Goal: Information Seeking & Learning: Learn about a topic

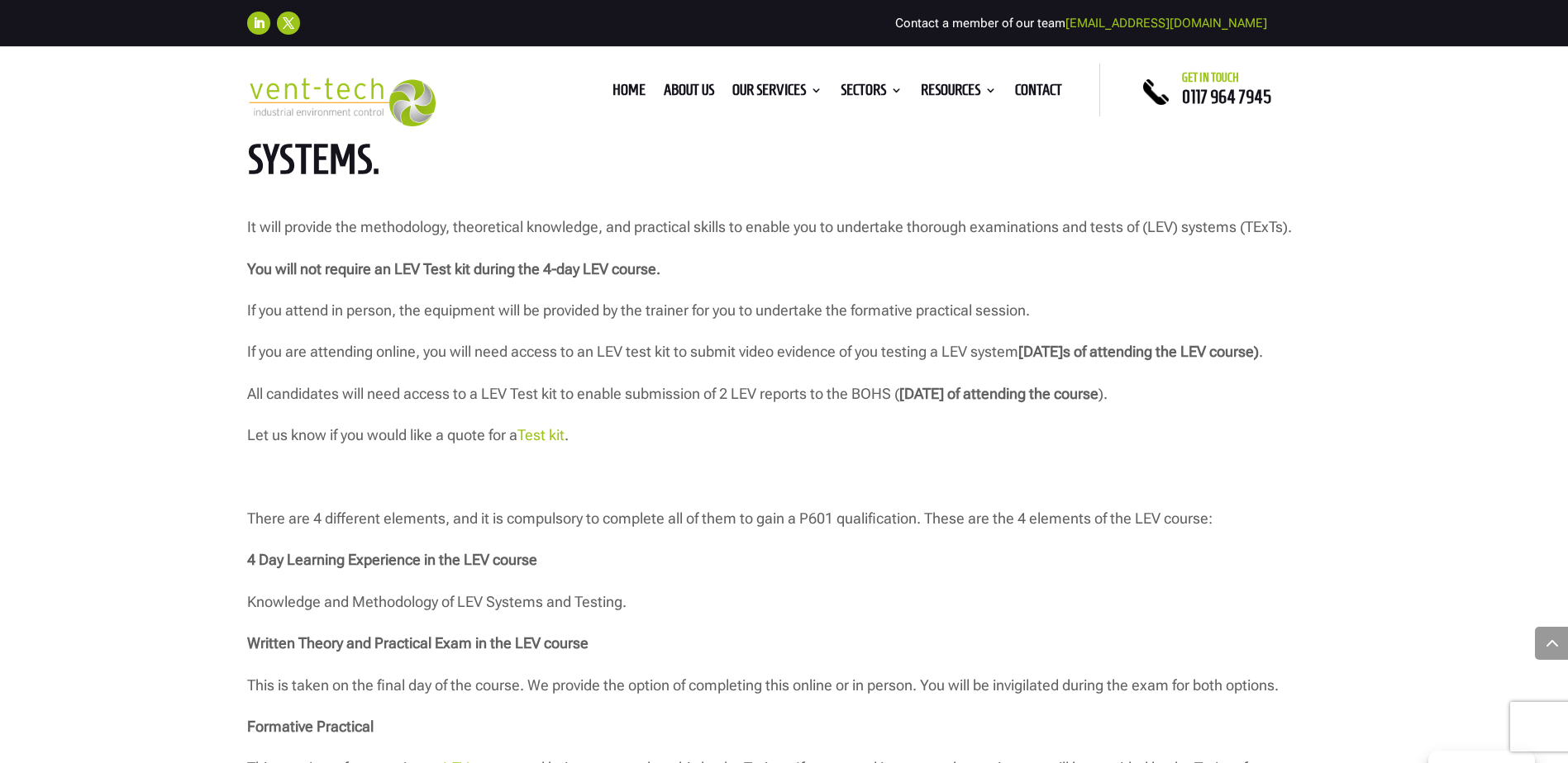
scroll to position [1487, 0]
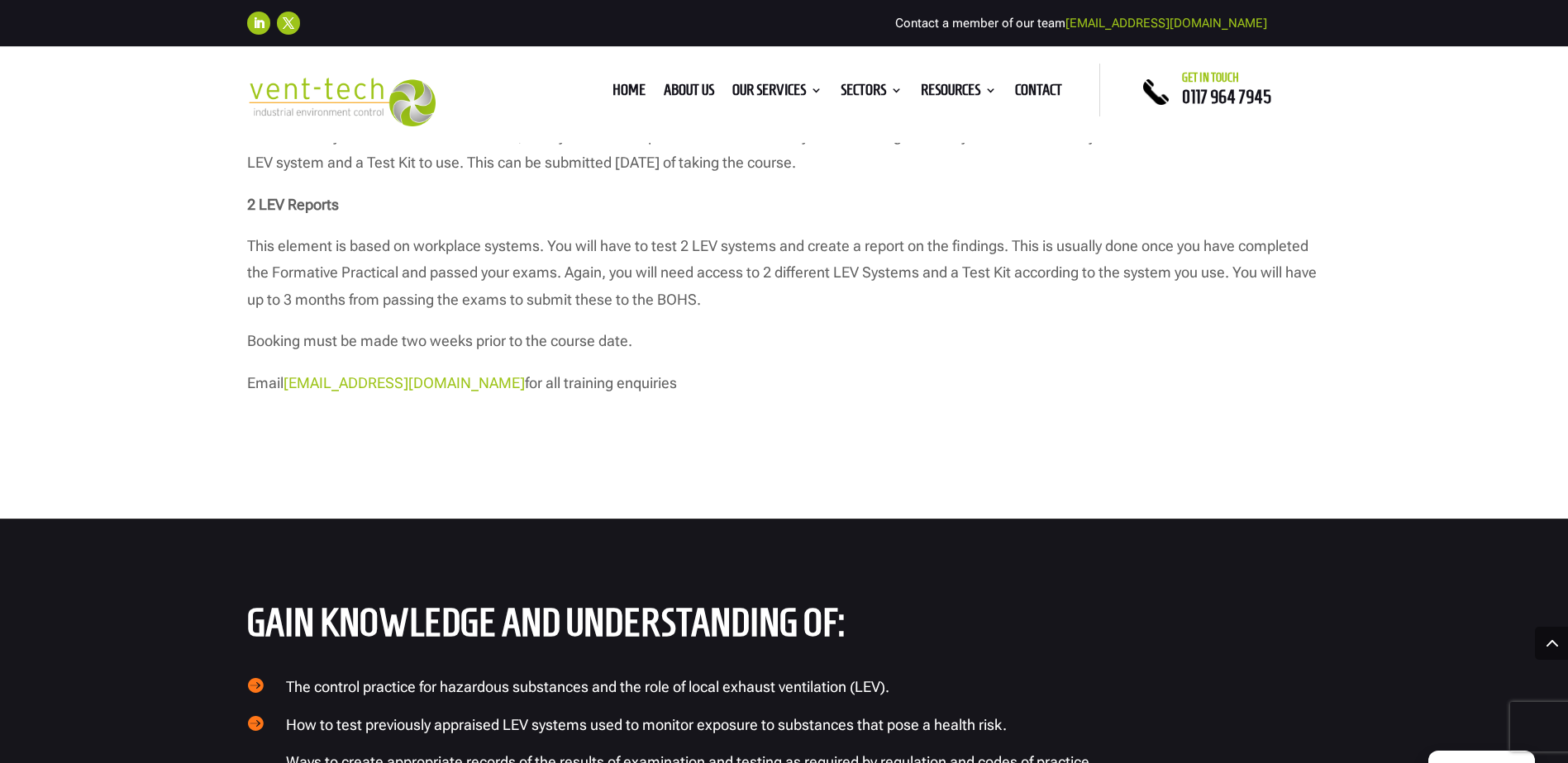
click at [611, 369] on p "Booking must be made two weeks prior to the course date." at bounding box center [784, 349] width 1074 height 42
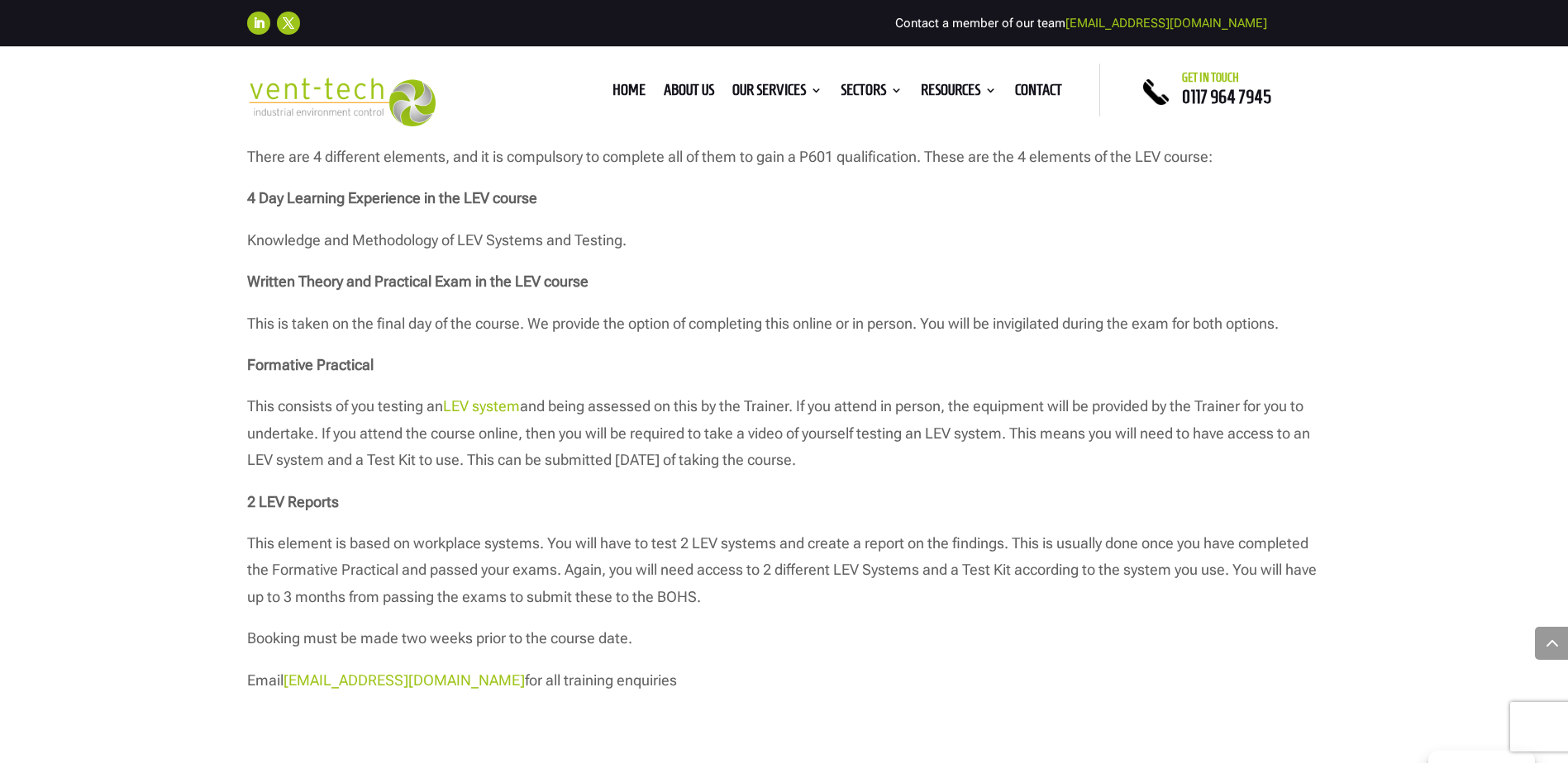
scroll to position [1818, 0]
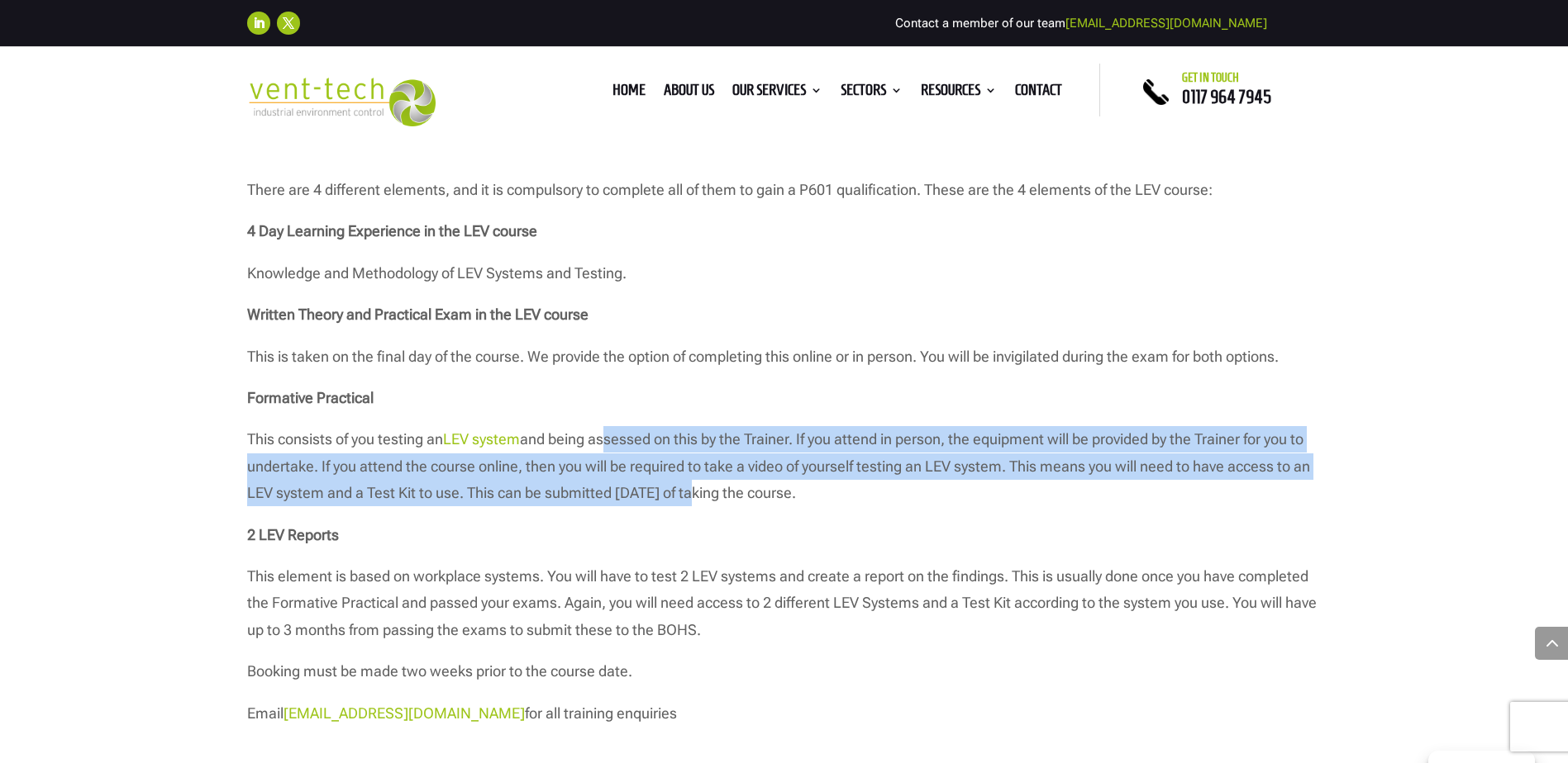
drag, startPoint x: 609, startPoint y: 465, endPoint x: 700, endPoint y: 517, distance: 104.8
click at [699, 517] on p "This consists of you testing an LEV system and being assessed on this by the Tr…" at bounding box center [784, 473] width 1074 height 95
drag, startPoint x: 700, startPoint y: 517, endPoint x: 611, endPoint y: 500, distance: 90.6
click at [611, 500] on p "This consists of you testing an LEV system and being assessed on this by the Tr…" at bounding box center [784, 473] width 1074 height 95
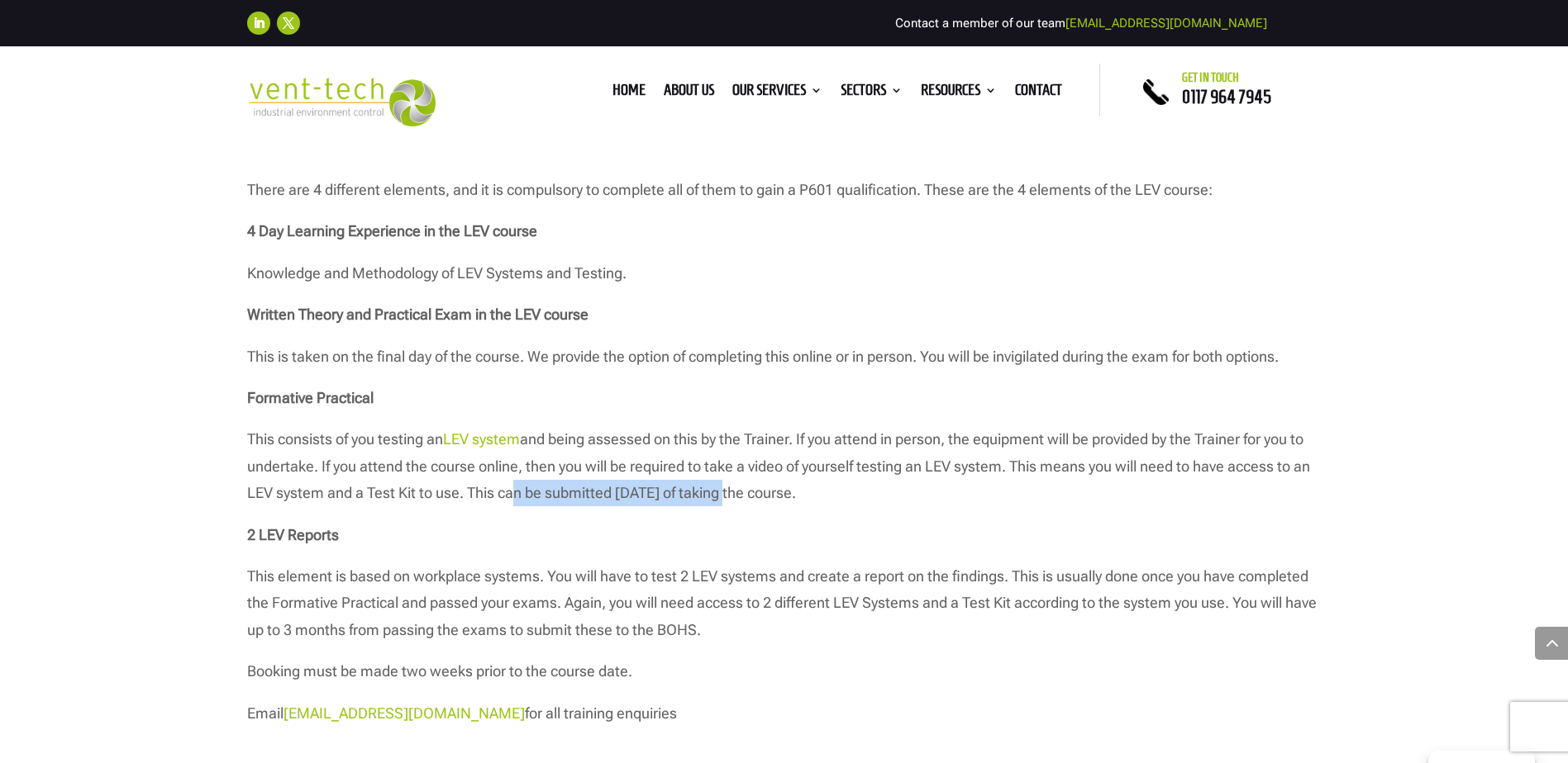
drag, startPoint x: 698, startPoint y: 524, endPoint x: 740, endPoint y: 524, distance: 42.0
click at [740, 522] on p "This consists of you testing an LEV system and being assessed on this by the Tr…" at bounding box center [784, 473] width 1074 height 95
drag, startPoint x: 740, startPoint y: 524, endPoint x: 777, endPoint y: 529, distance: 37.3
click at [779, 522] on p "This consists of you testing an LEV system and being assessed on this by the Tr…" at bounding box center [784, 473] width 1074 height 95
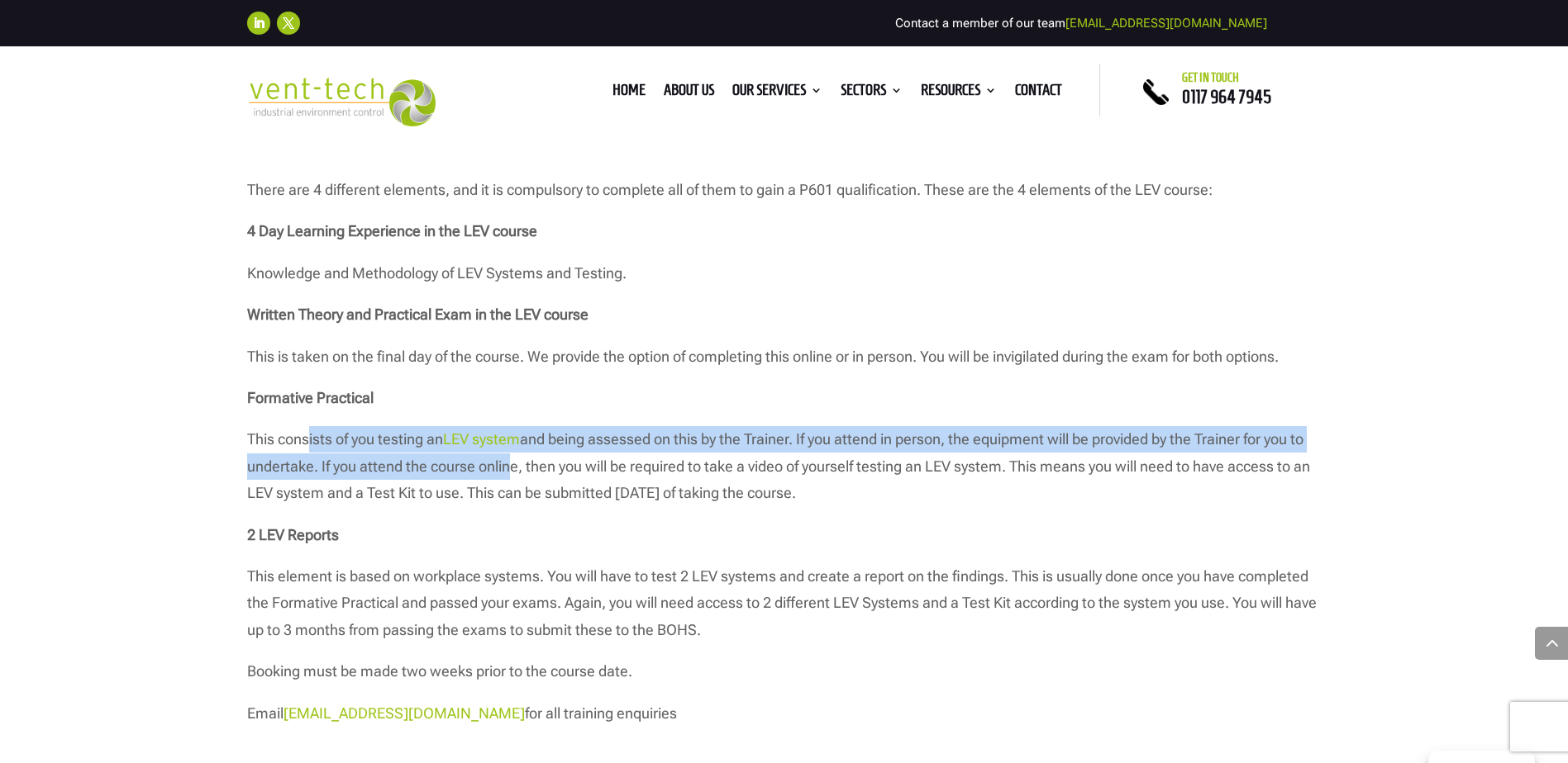
drag, startPoint x: 309, startPoint y: 469, endPoint x: 505, endPoint y: 494, distance: 197.6
click at [502, 493] on p "This consists of you testing an LEV system and being assessed on this by the Tr…" at bounding box center [784, 473] width 1074 height 95
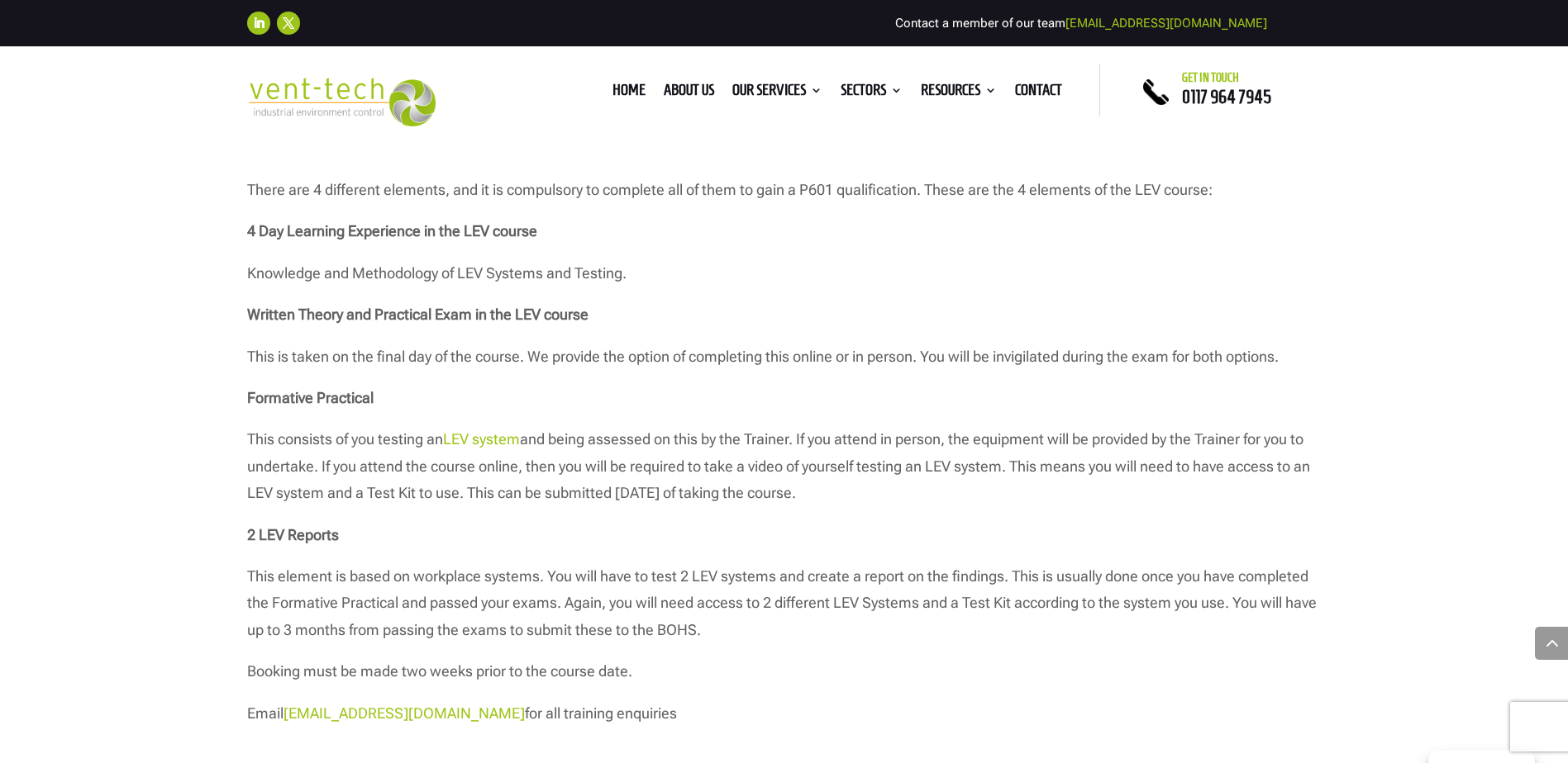
drag, startPoint x: 505, startPoint y: 494, endPoint x: 663, endPoint y: 518, distance: 159.8
click at [698, 518] on p "This consists of you testing an LEV system and being assessed on this by the Tr…" at bounding box center [784, 473] width 1074 height 95
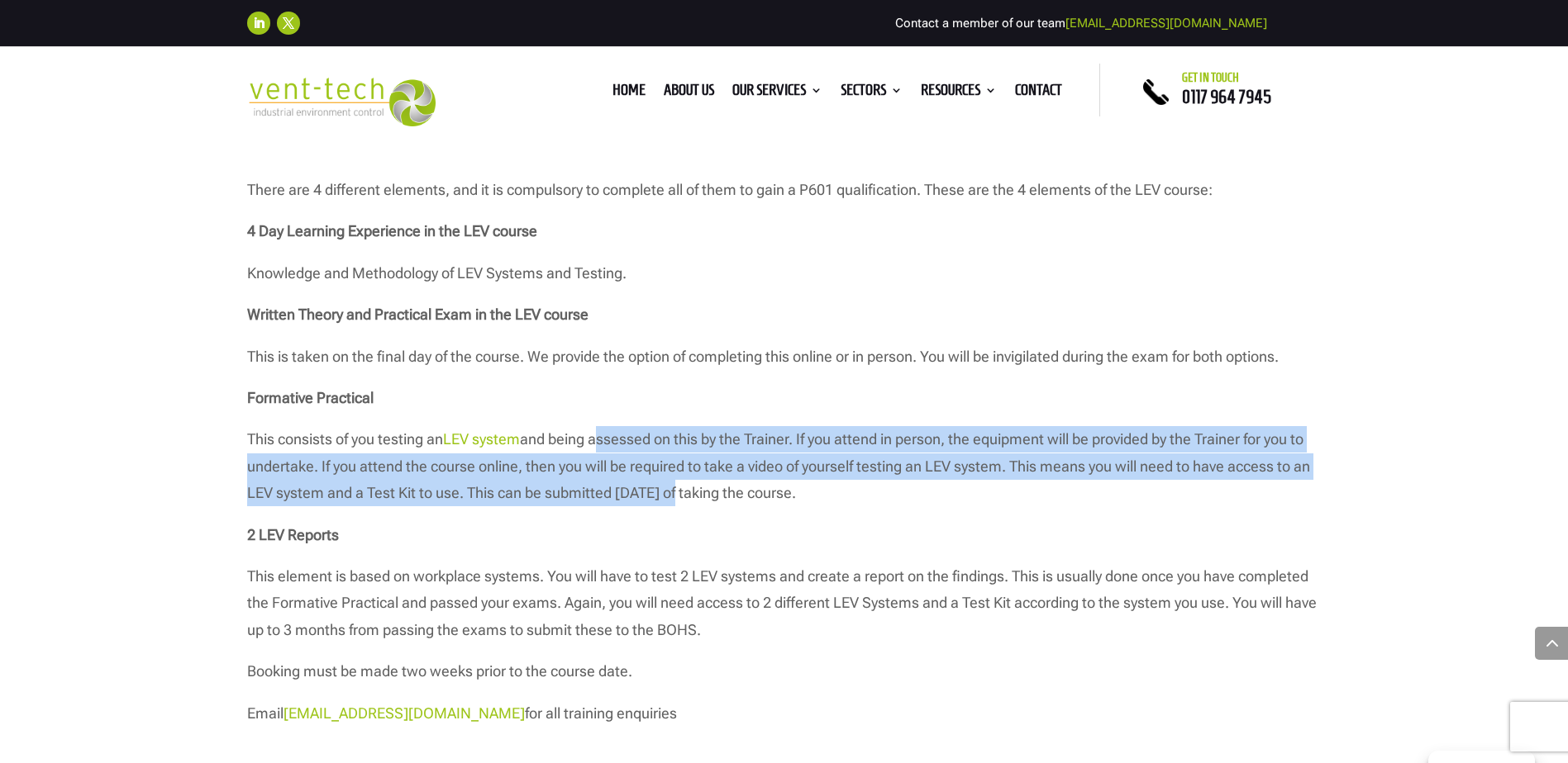
drag, startPoint x: 602, startPoint y: 455, endPoint x: 677, endPoint y: 517, distance: 97.3
click at [676, 517] on p "This consists of you testing an LEV system and being assessed on this by the Tr…" at bounding box center [784, 473] width 1074 height 95
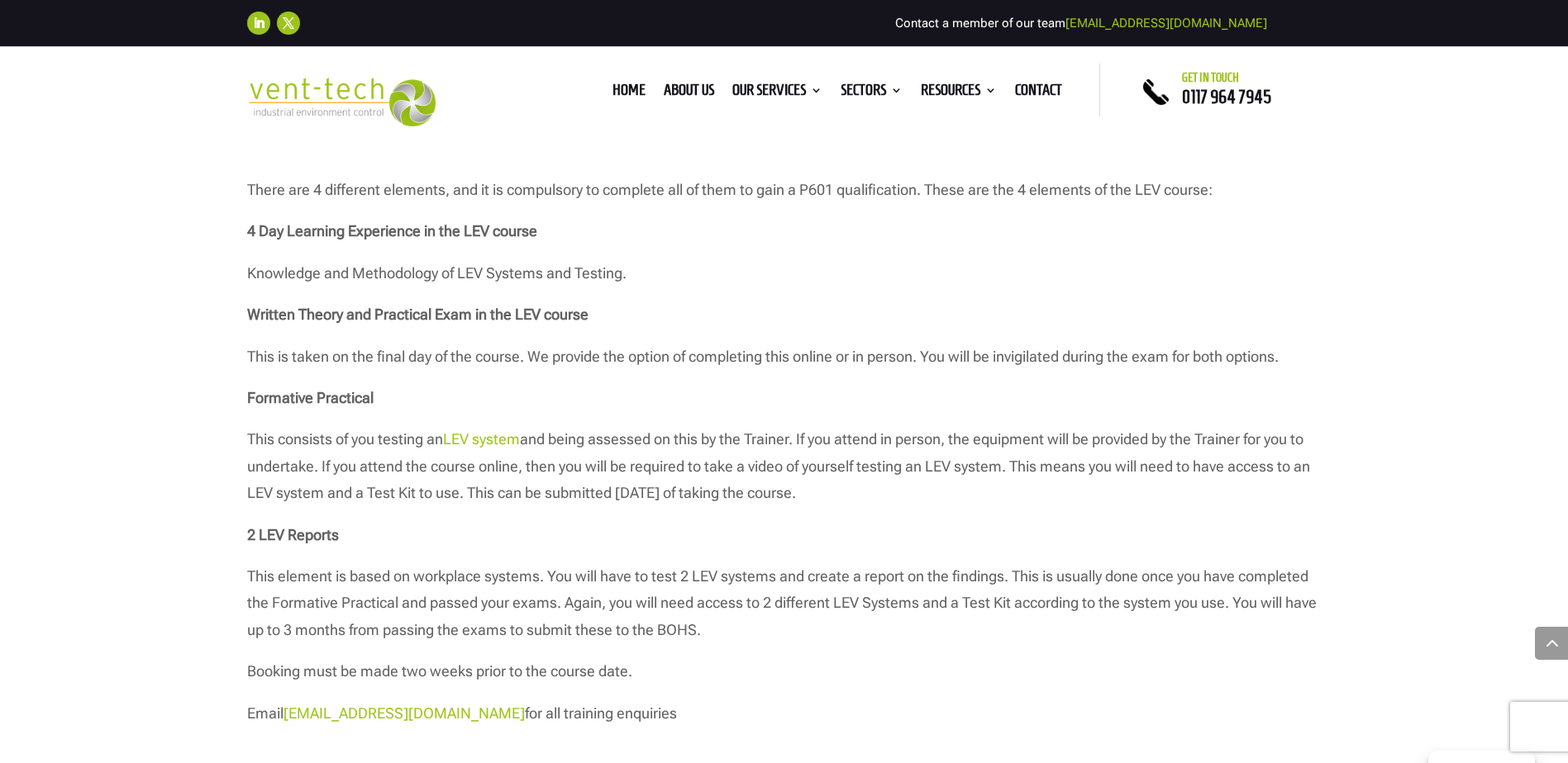
drag, startPoint x: 677, startPoint y: 517, endPoint x: 747, endPoint y: 515, distance: 70.0
click at [747, 515] on p "This consists of you testing an LEV system and being assessed on this by the Tr…" at bounding box center [784, 473] width 1074 height 95
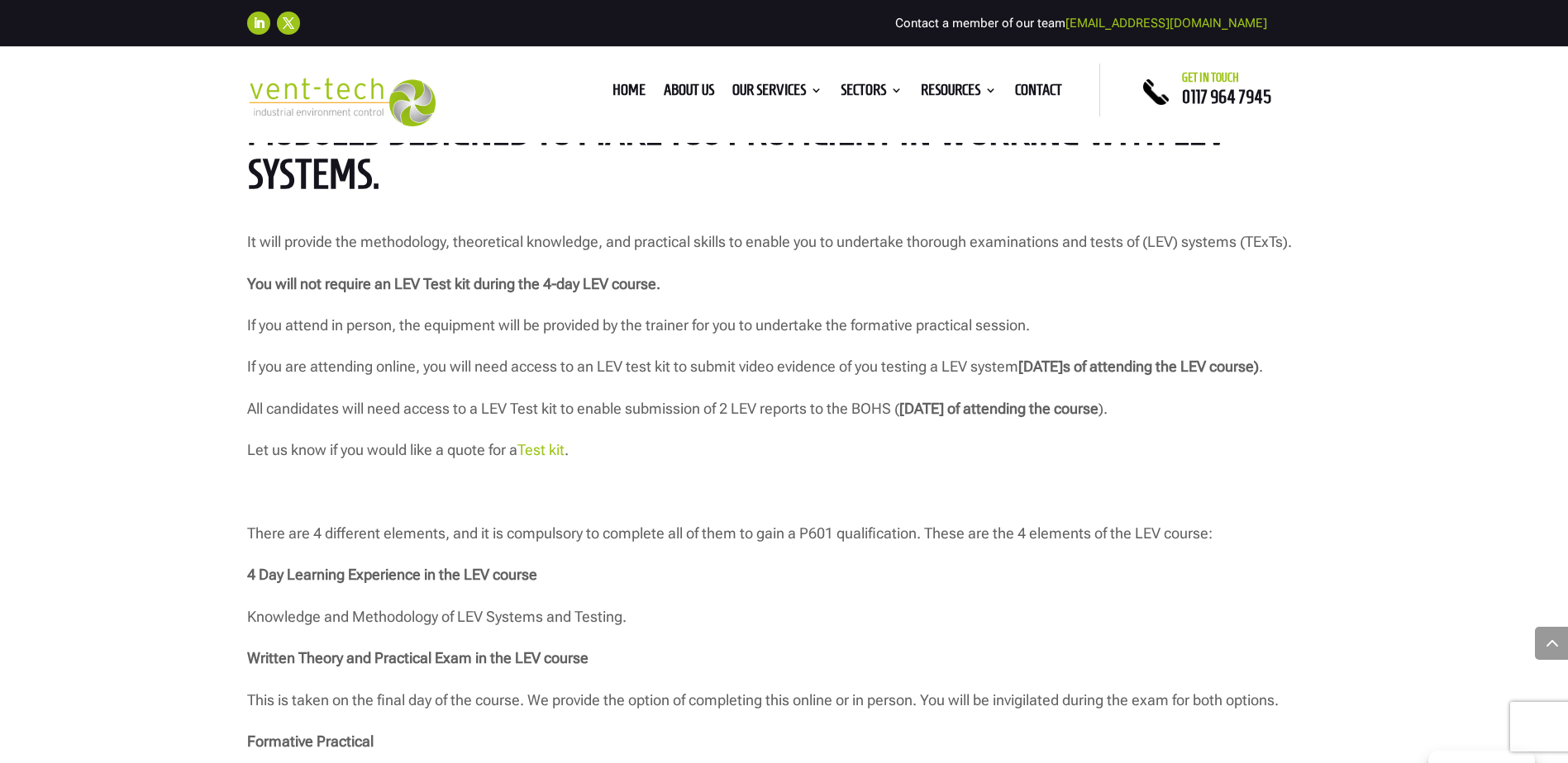
scroll to position [1569, 0]
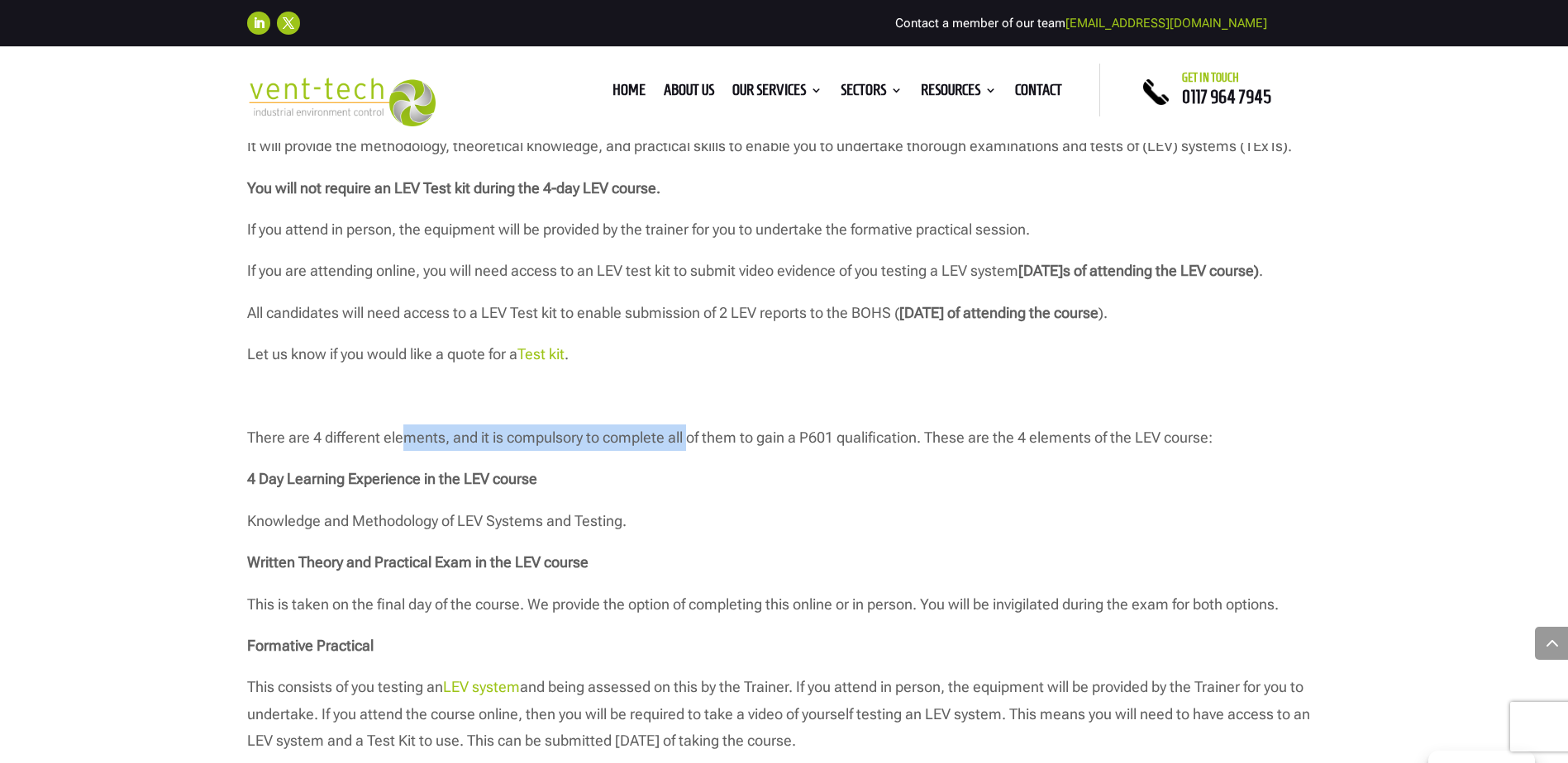
drag, startPoint x: 398, startPoint y: 466, endPoint x: 734, endPoint y: 466, distance: 336.0
click at [728, 466] on p "There are 4 different elements, and it is compulsory to complete all of them to…" at bounding box center [784, 445] width 1074 height 42
drag, startPoint x: 734, startPoint y: 466, endPoint x: 846, endPoint y: 466, distance: 112.0
click at [856, 466] on p "There are 4 different elements, and it is compulsory to complete all of them to…" at bounding box center [784, 445] width 1074 height 42
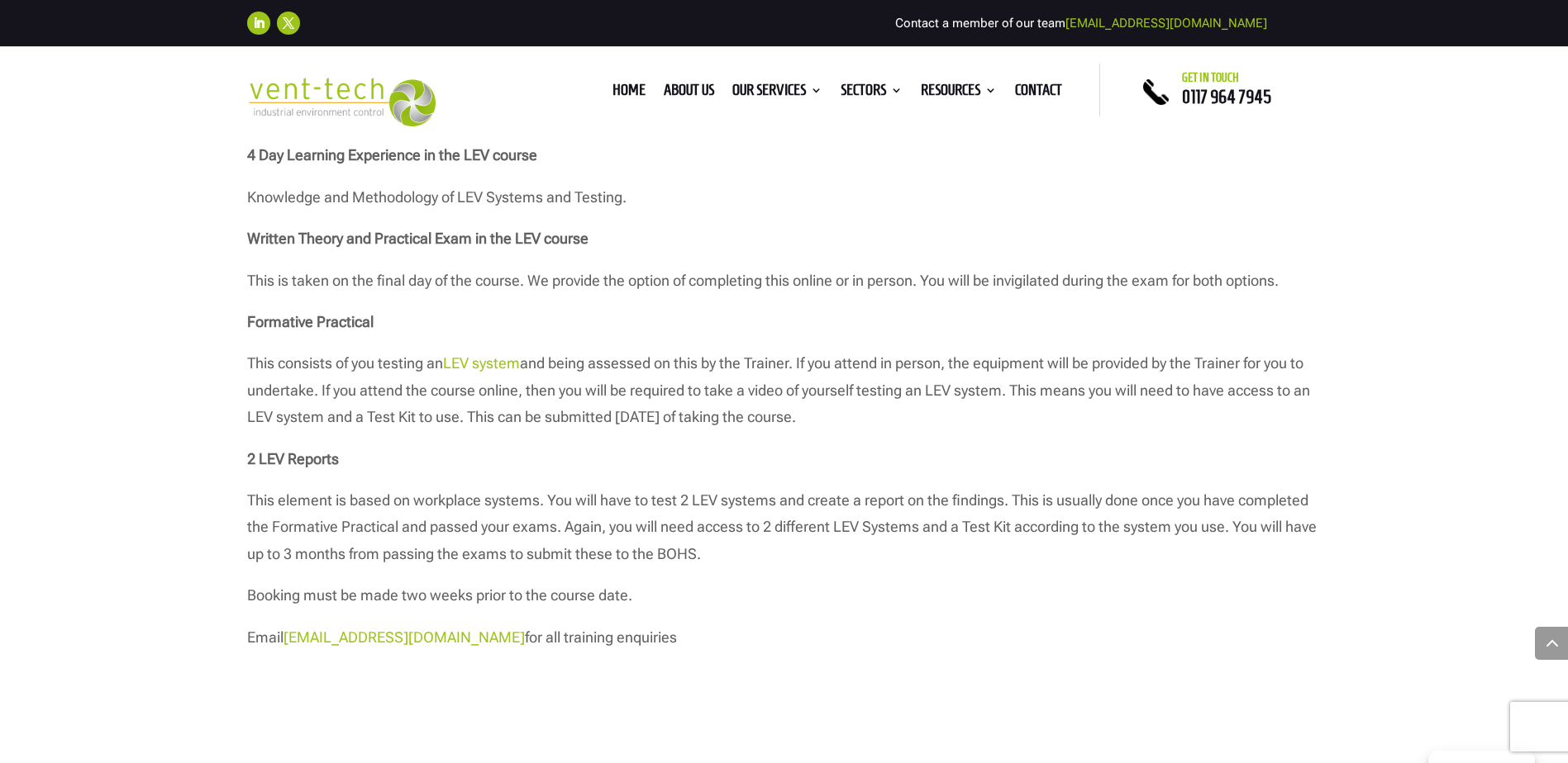
scroll to position [1900, 0]
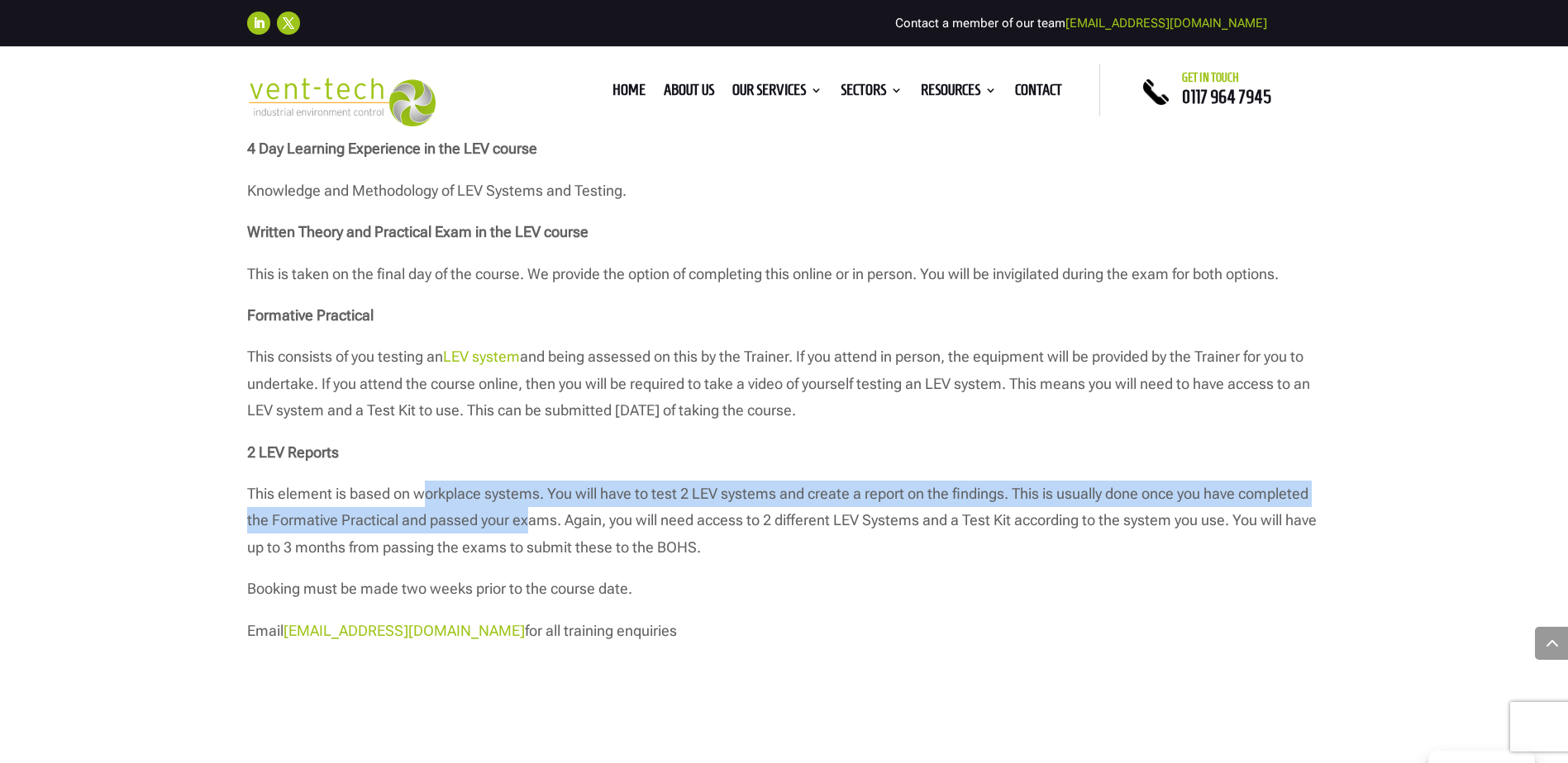
drag, startPoint x: 420, startPoint y: 523, endPoint x: 545, endPoint y: 542, distance: 126.4
click at [545, 542] on p "This element is based on workplace systems. You will have to test 2 LEV systems…" at bounding box center [784, 528] width 1074 height 95
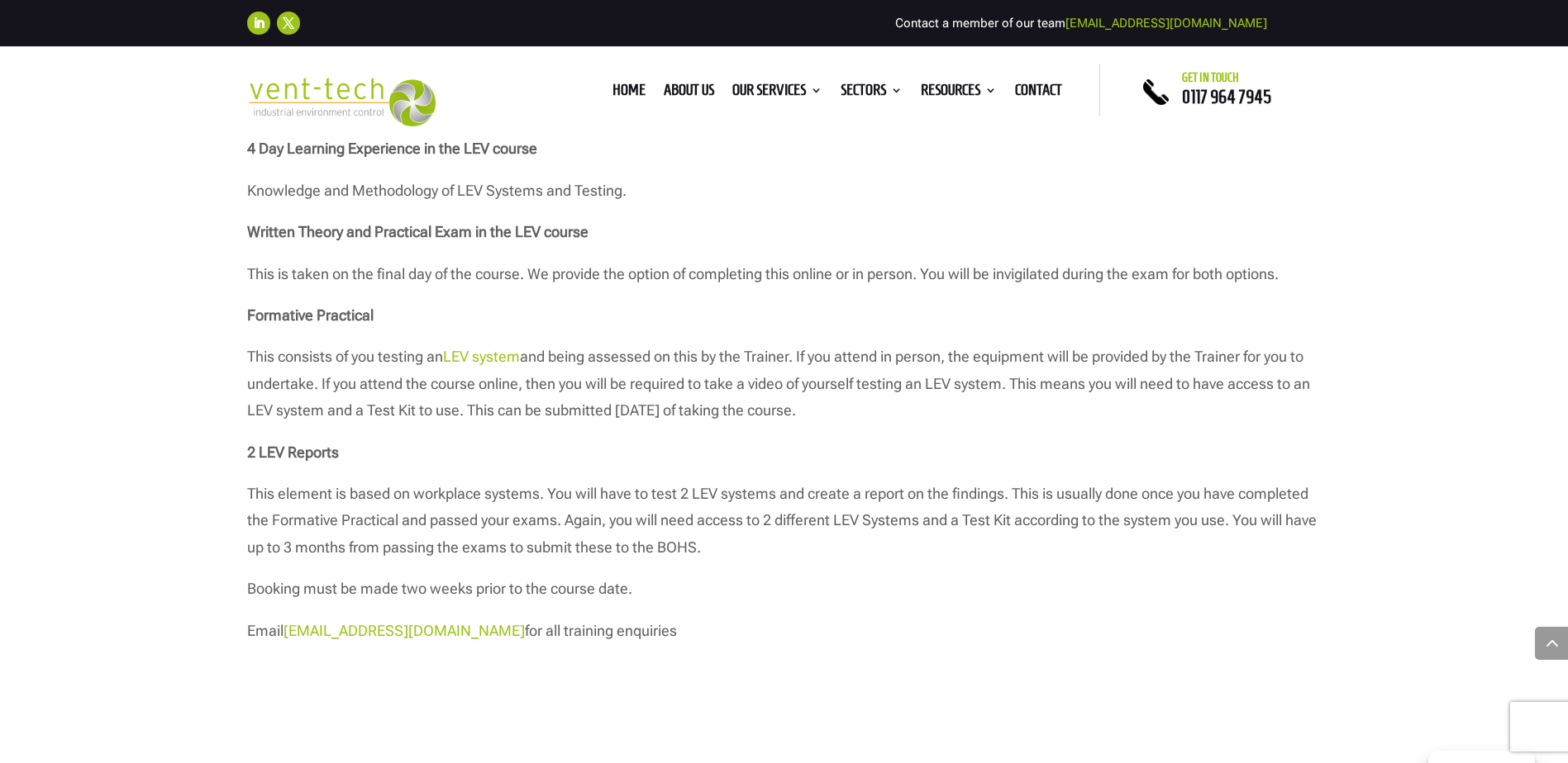
drag, startPoint x: 545, startPoint y: 542, endPoint x: 571, endPoint y: 557, distance: 30.0
click at [605, 557] on p "This element is based on workplace systems. You will have to test 2 LEV systems…" at bounding box center [784, 528] width 1074 height 95
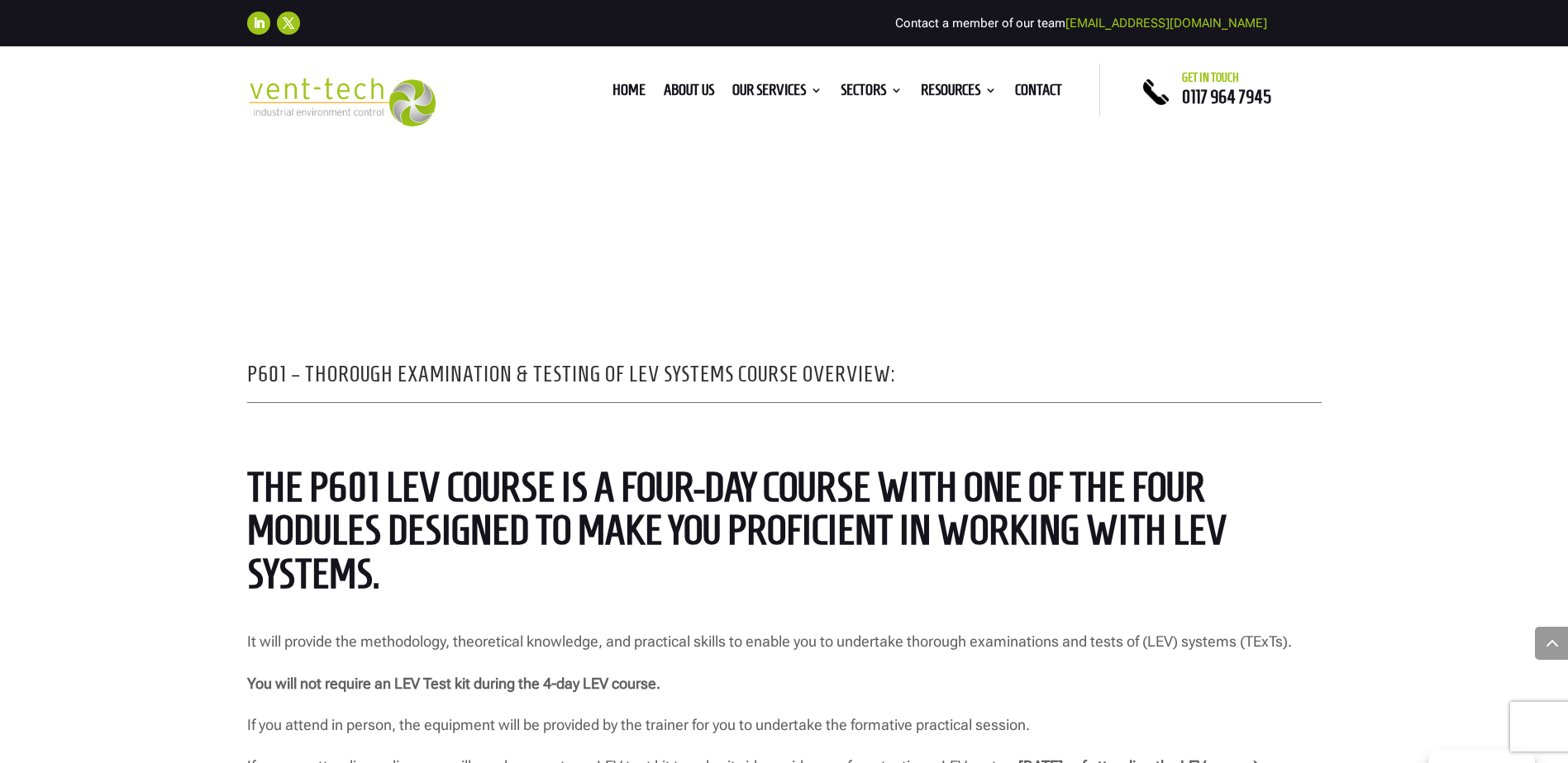
scroll to position [1487, 0]
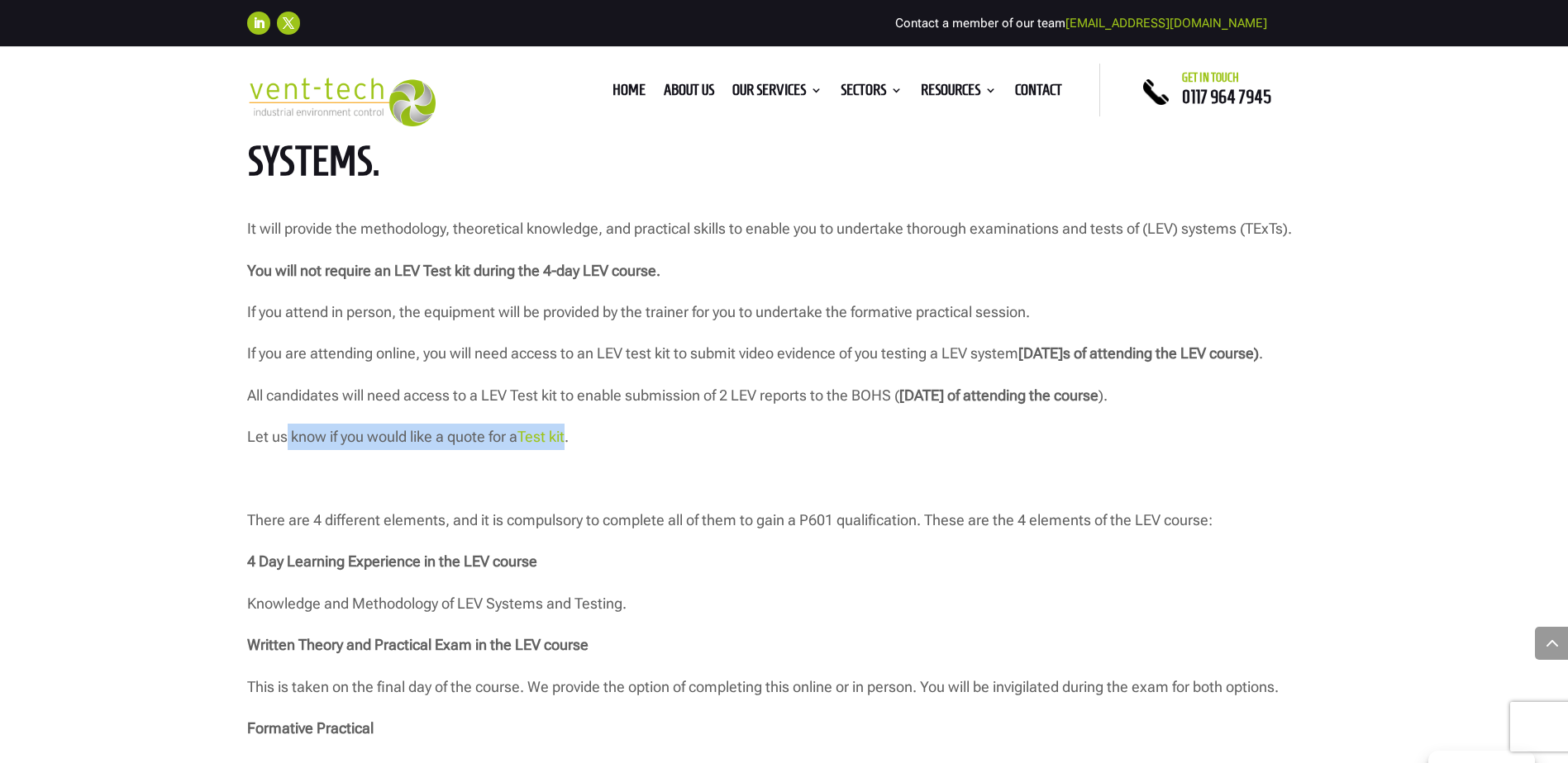
drag, startPoint x: 288, startPoint y: 466, endPoint x: 573, endPoint y: 468, distance: 285.0
click at [573, 466] on p "Let us know if you would like a quote for a Test kit ." at bounding box center [784, 444] width 1074 height 42
drag, startPoint x: 573, startPoint y: 468, endPoint x: 556, endPoint y: 464, distance: 17.5
click at [541, 445] on link "Test kit" at bounding box center [540, 437] width 47 height 17
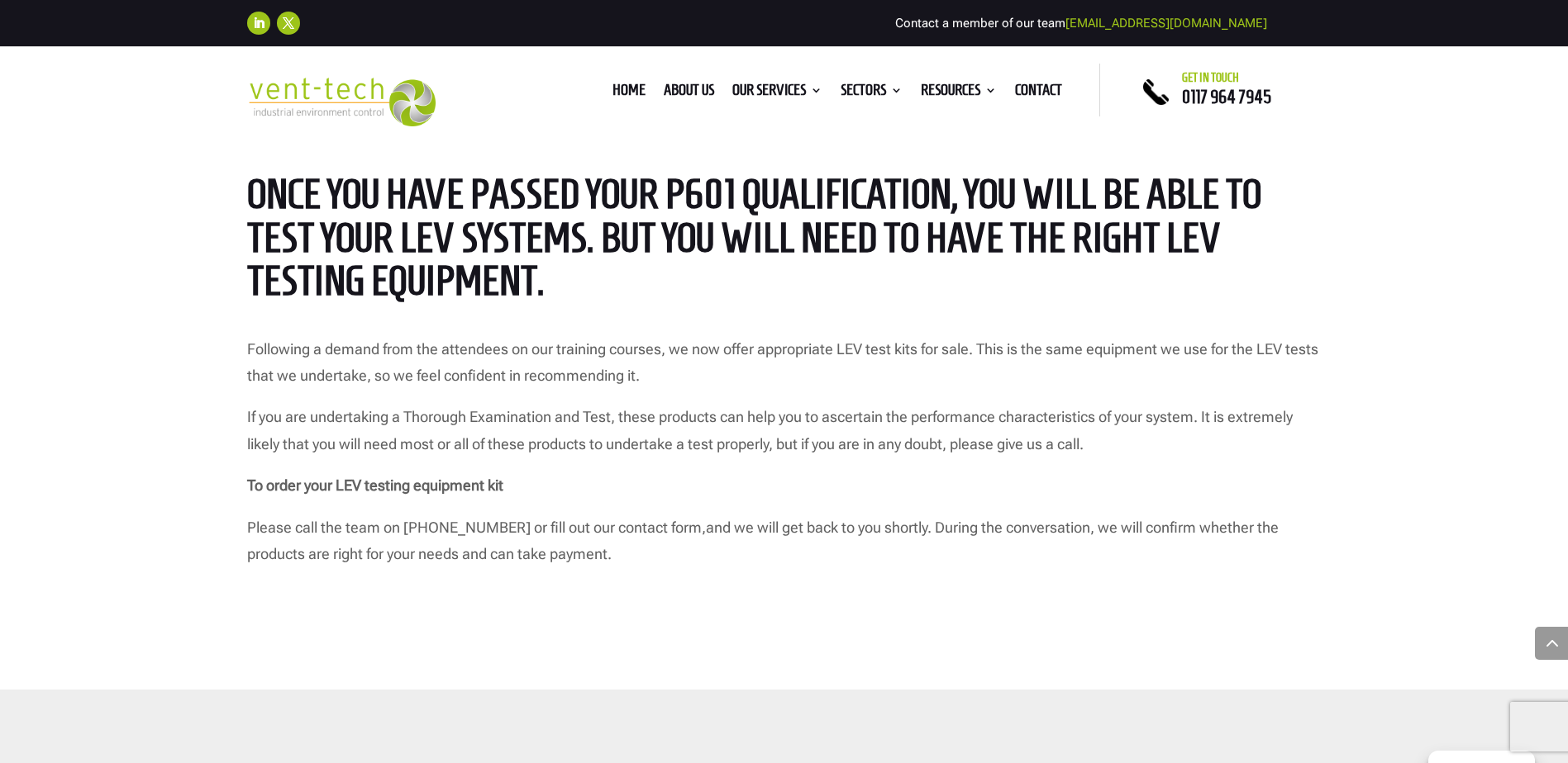
scroll to position [909, 0]
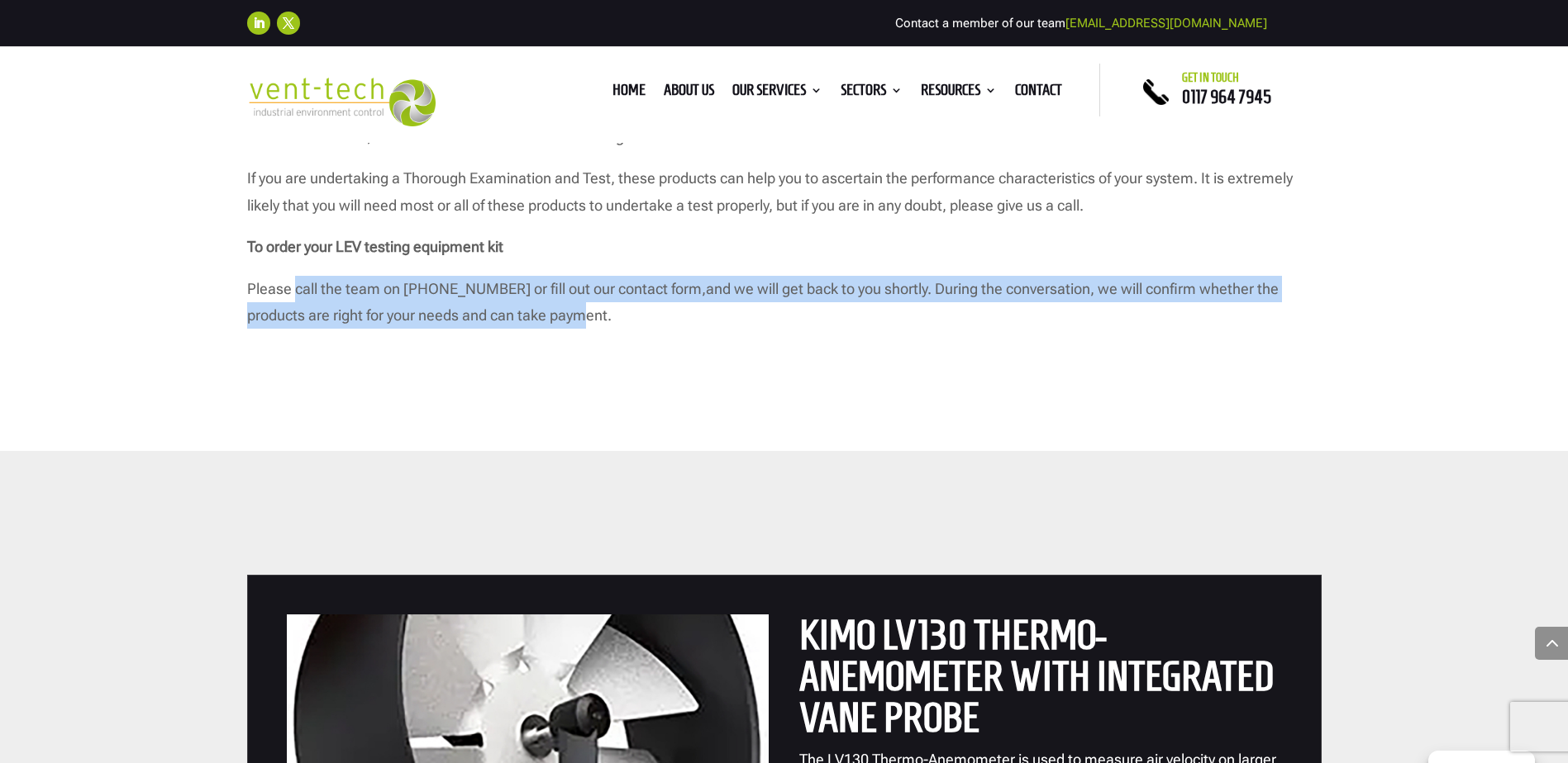
drag, startPoint x: 404, startPoint y: 288, endPoint x: 602, endPoint y: 304, distance: 198.6
click at [601, 303] on p "Please call the team on 0117 964 7945 or fill out our contact form , and we wil…" at bounding box center [784, 303] width 1074 height 54
drag, startPoint x: 602, startPoint y: 304, endPoint x: 547, endPoint y: 324, distance: 58.5
click at [547, 324] on p "Please call the team on 0117 964 7945 or fill out our contact form , and we wil…" at bounding box center [784, 303] width 1074 height 54
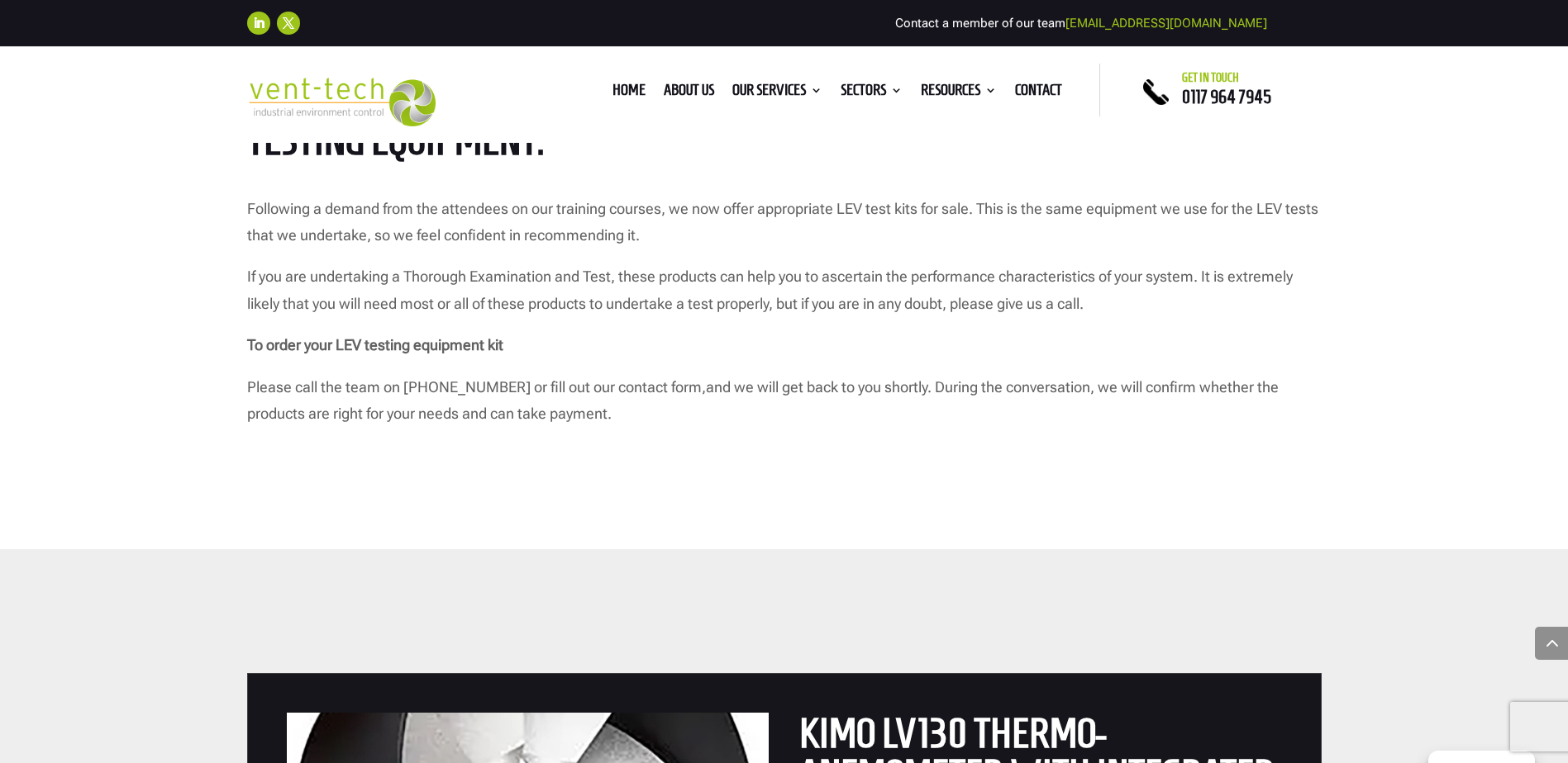
scroll to position [661, 0]
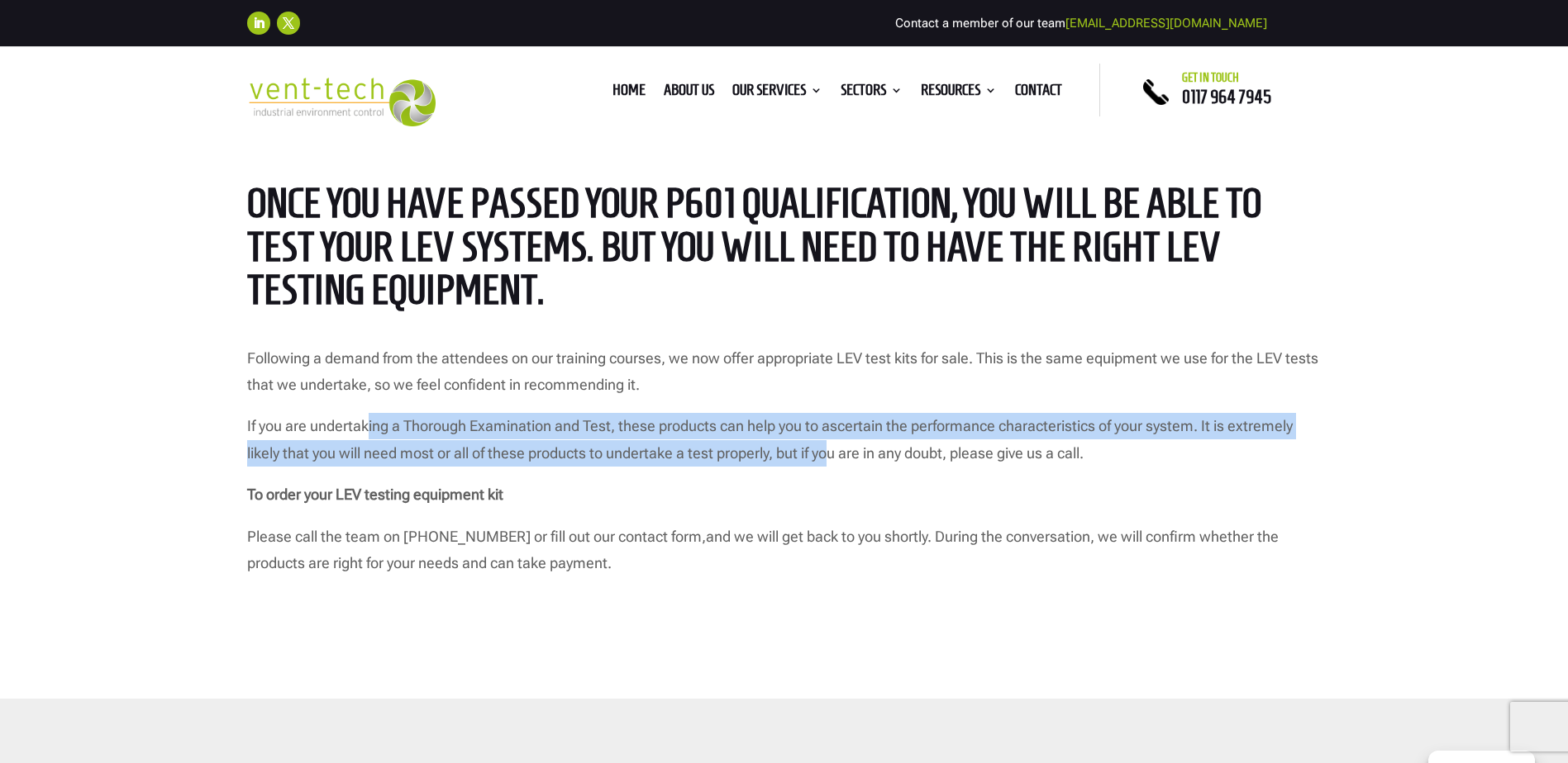
drag, startPoint x: 369, startPoint y: 422, endPoint x: 831, endPoint y: 450, distance: 462.8
click at [831, 450] on p "If you are undertaking a Thorough Examination and Test, these products can help…" at bounding box center [784, 447] width 1074 height 69
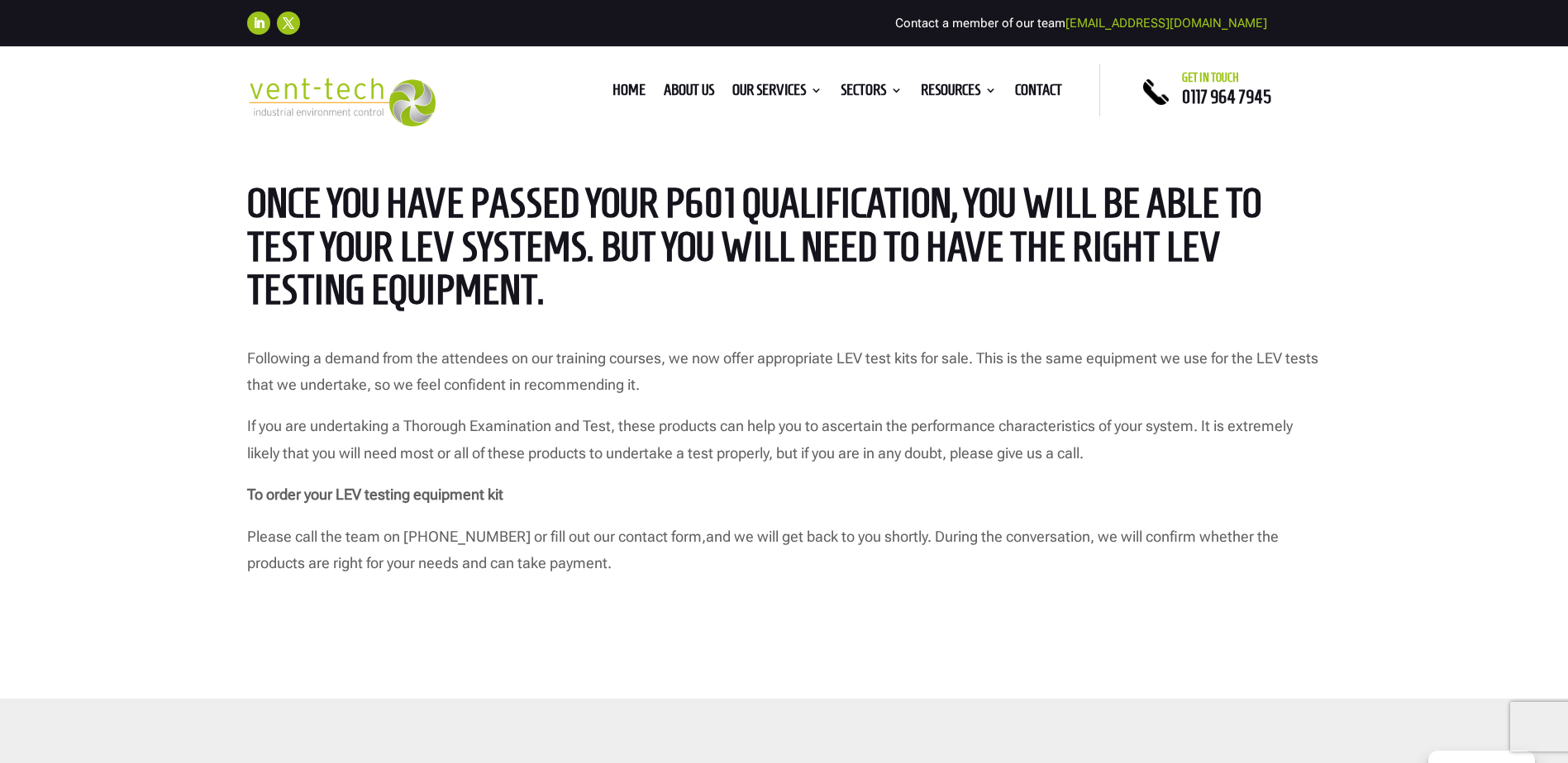
drag, startPoint x: 831, startPoint y: 450, endPoint x: 889, endPoint y: 449, distance: 58.0
click at [889, 449] on p "If you are undertaking a Thorough Examination and Test, these products can help…" at bounding box center [784, 447] width 1074 height 69
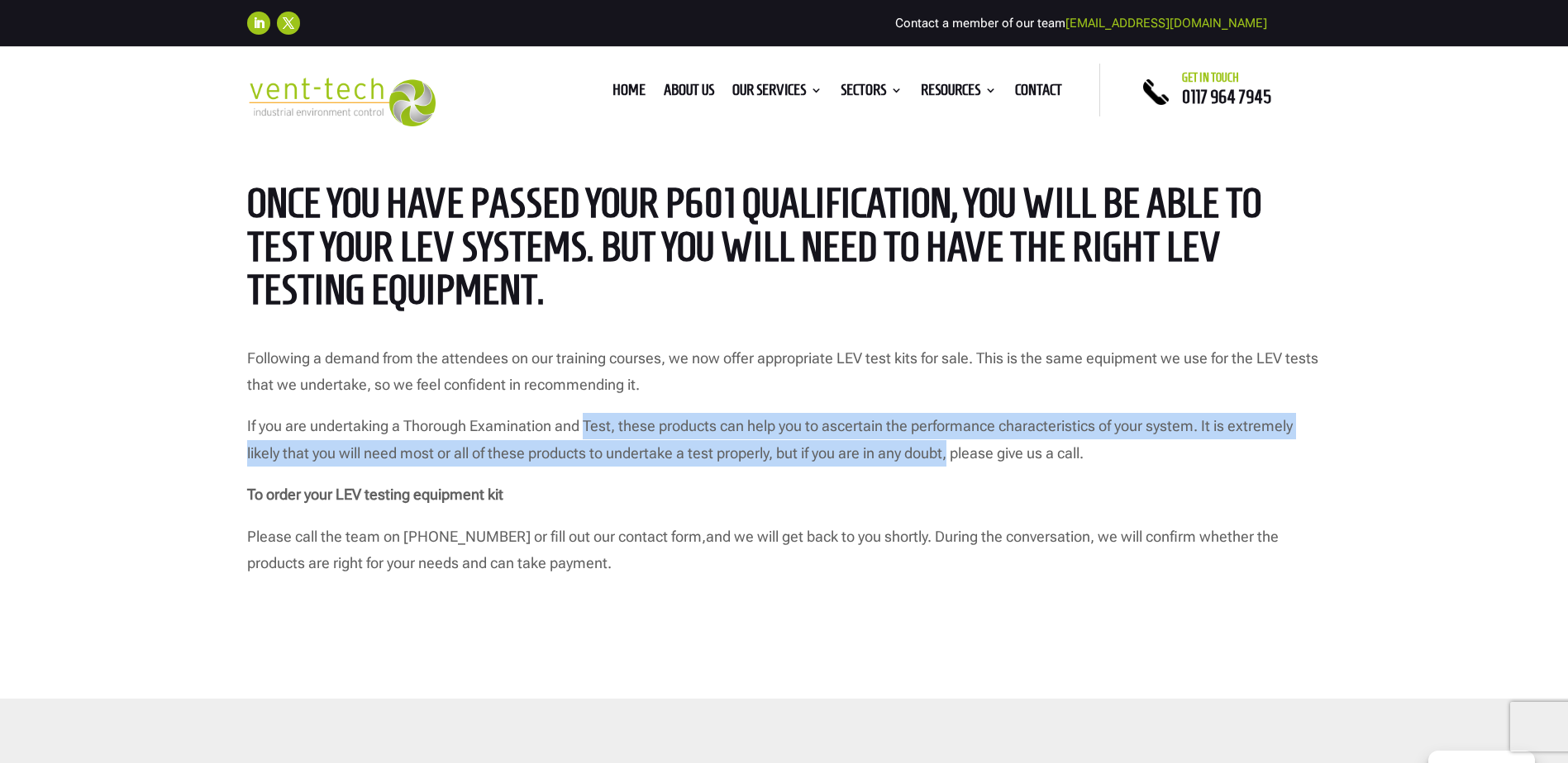
drag, startPoint x: 697, startPoint y: 436, endPoint x: 954, endPoint y: 446, distance: 257.2
click at [954, 446] on p "If you are undertaking a Thorough Examination and Test, these products can help…" at bounding box center [784, 447] width 1074 height 69
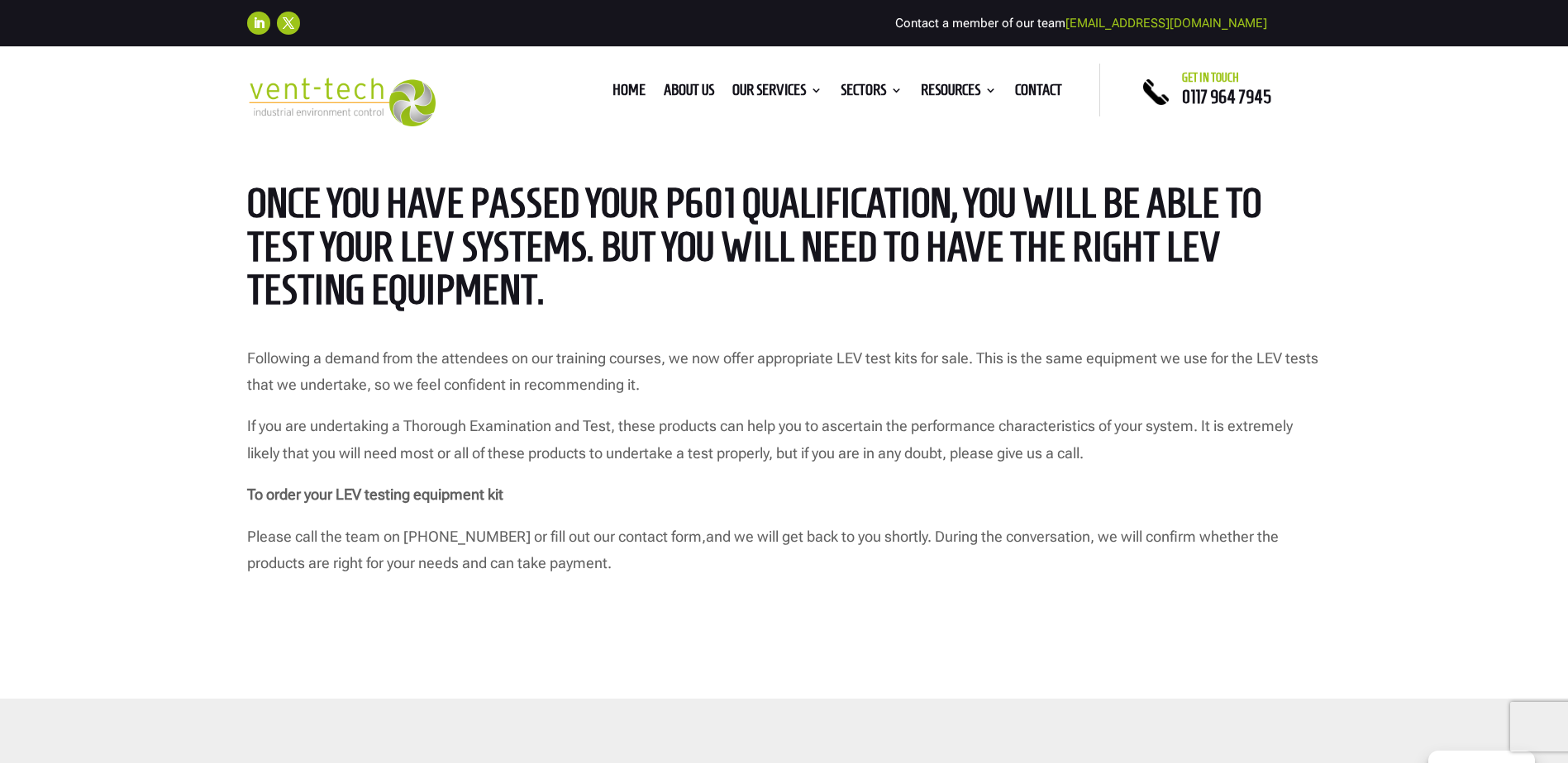
drag, startPoint x: 954, startPoint y: 446, endPoint x: 946, endPoint y: 451, distance: 9.4
click at [962, 450] on p "If you are undertaking a Thorough Examination and Test, these products can help…" at bounding box center [784, 447] width 1074 height 69
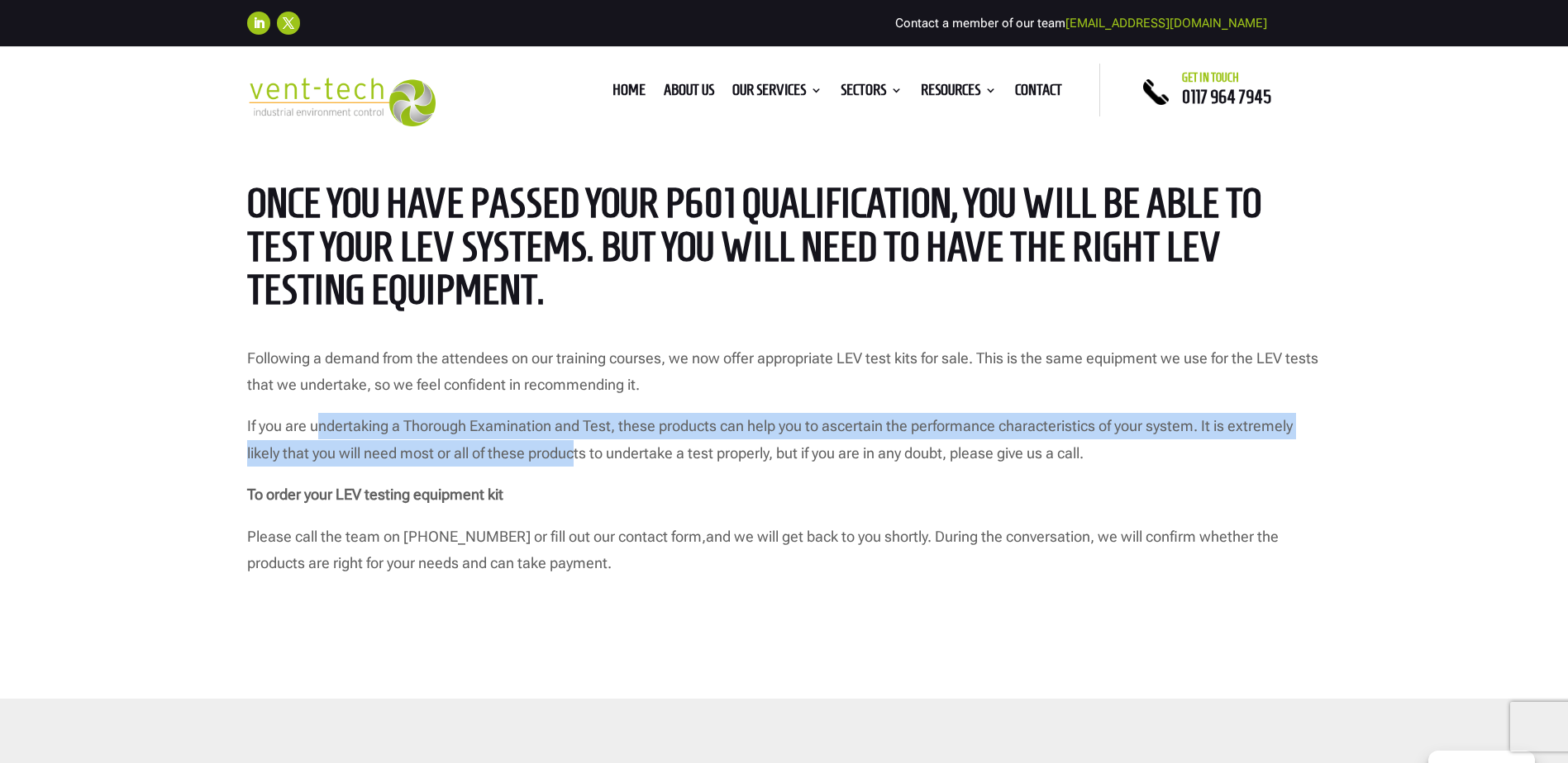
drag, startPoint x: 431, startPoint y: 438, endPoint x: 583, endPoint y: 459, distance: 153.4
click at [583, 459] on p "If you are undertaking a Thorough Examination and Test, these products can help…" at bounding box center [784, 447] width 1074 height 69
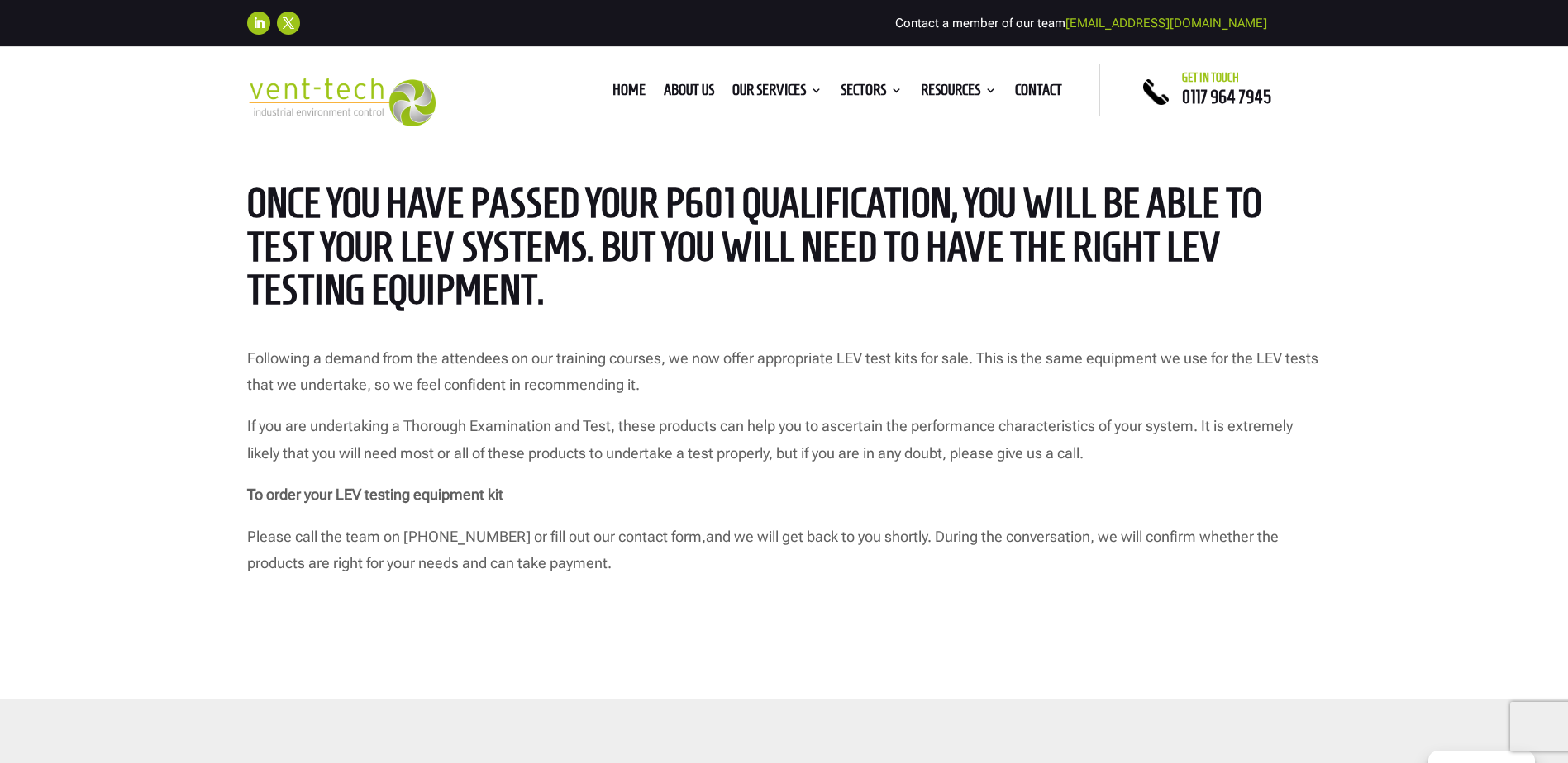
drag, startPoint x: 583, startPoint y: 459, endPoint x: 633, endPoint y: 459, distance: 50.0
click at [635, 457] on p "If you are undertaking a Thorough Examination and Test, these products can help…" at bounding box center [784, 447] width 1074 height 69
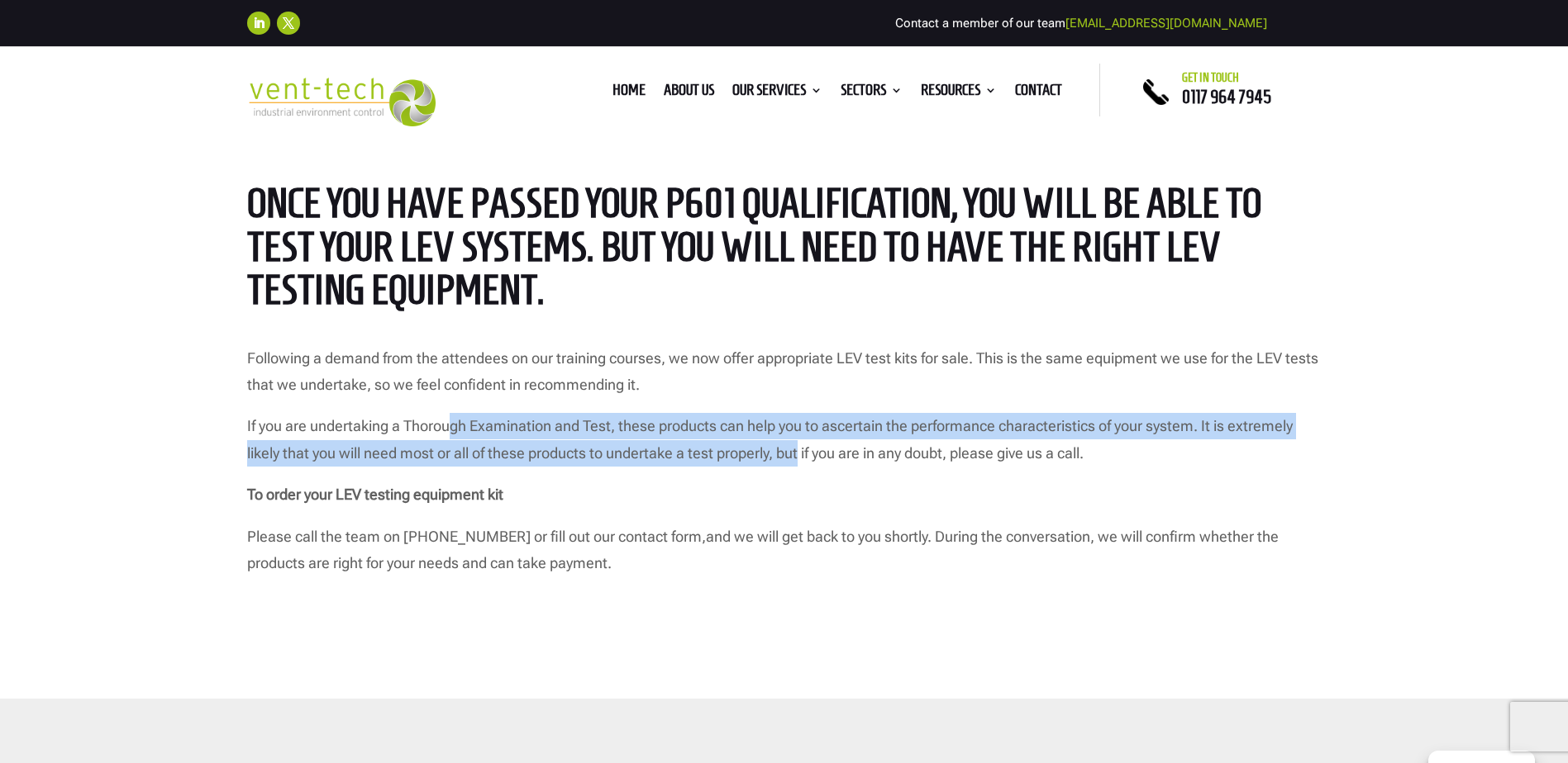
drag, startPoint x: 584, startPoint y: 445, endPoint x: 817, endPoint y: 464, distance: 233.8
click at [812, 463] on p "If you are undertaking a Thorough Examination and Test, these products can help…" at bounding box center [784, 447] width 1074 height 69
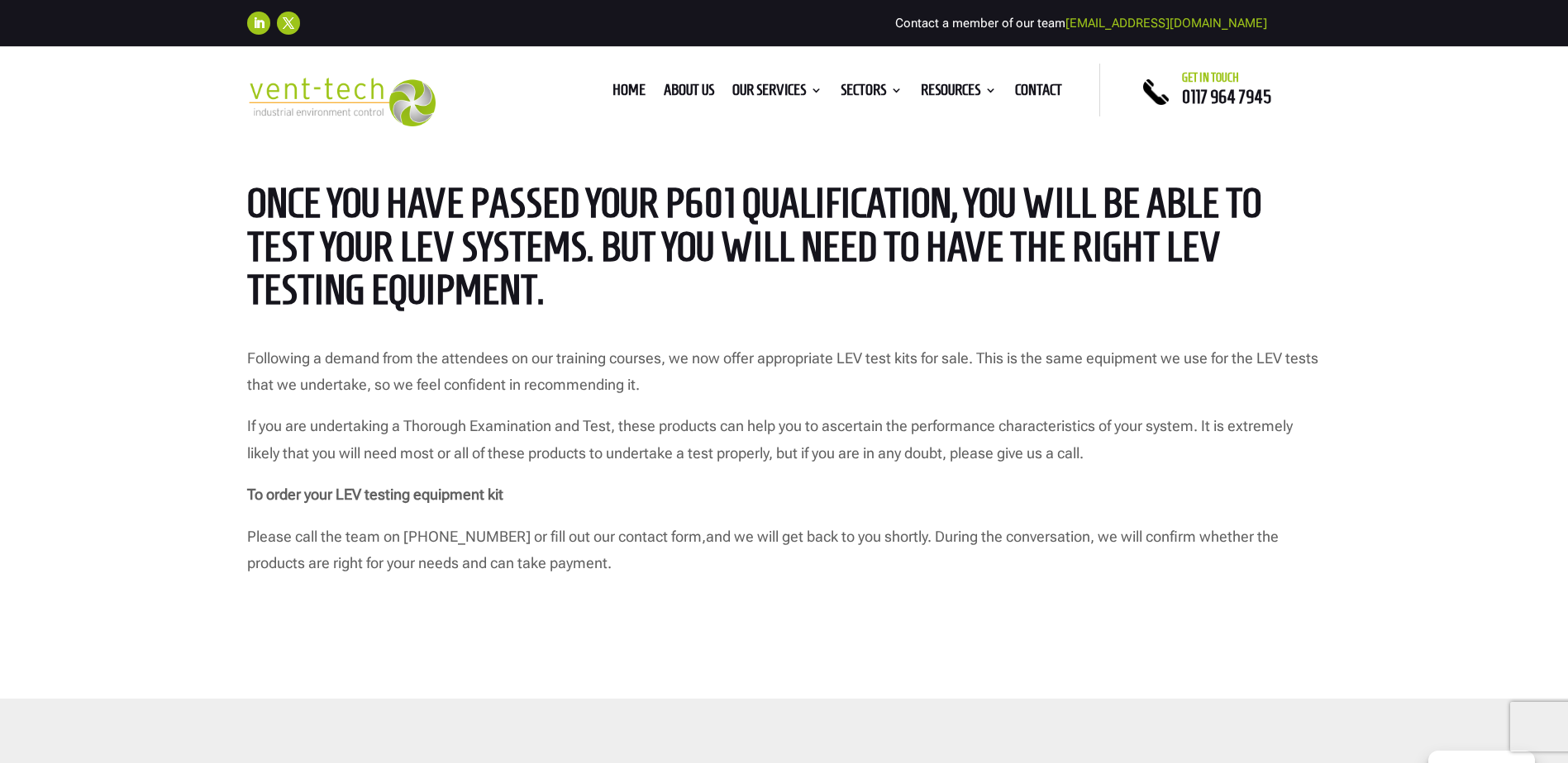
drag, startPoint x: 817, startPoint y: 464, endPoint x: 866, endPoint y: 460, distance: 49.2
click at [873, 460] on p "If you are undertaking a Thorough Examination and Test, these products can help…" at bounding box center [784, 447] width 1074 height 69
drag, startPoint x: 680, startPoint y: 450, endPoint x: 888, endPoint y: 460, distance: 208.2
click at [888, 460] on p "If you are undertaking a Thorough Examination and Test, these products can help…" at bounding box center [784, 447] width 1074 height 69
drag, startPoint x: 888, startPoint y: 460, endPoint x: 791, endPoint y: 463, distance: 97.0
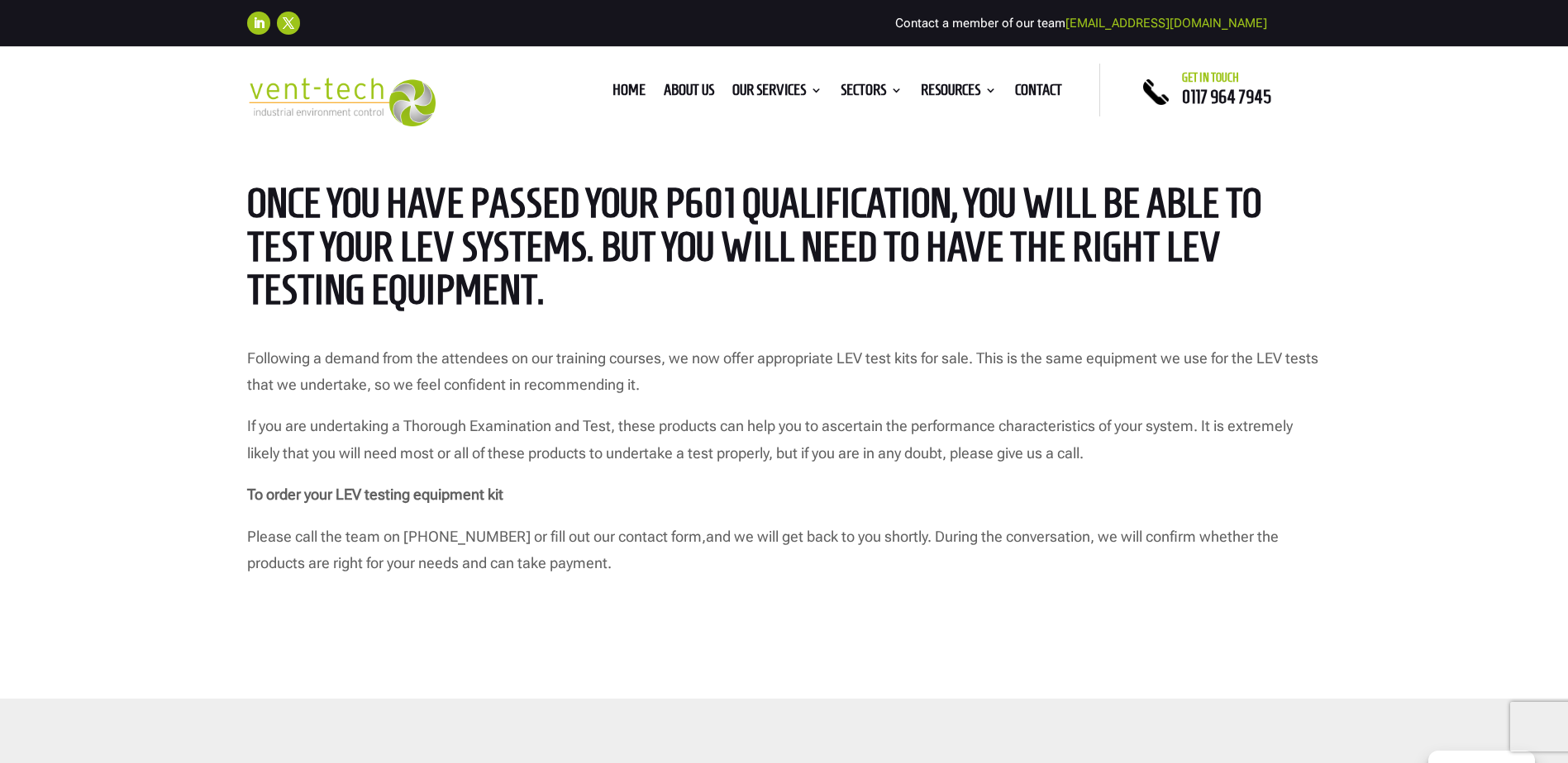
click at [889, 463] on p "If you are undertaking a Thorough Examination and Test, these products can help…" at bounding box center [784, 447] width 1074 height 69
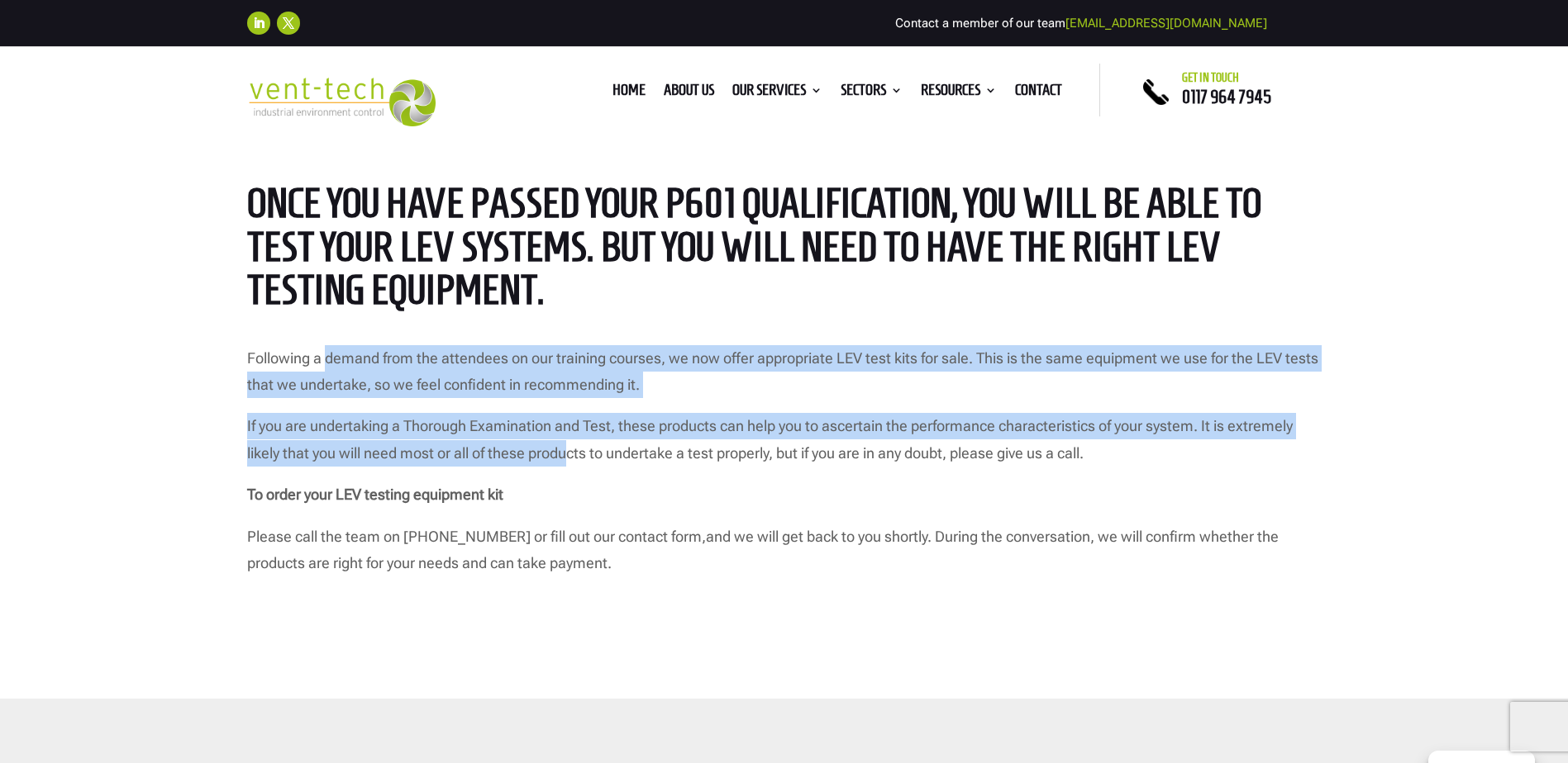
drag, startPoint x: 328, startPoint y: 358, endPoint x: 584, endPoint y: 455, distance: 273.8
click at [584, 455] on div "Following a demand from the attendees on our training courses, we now offer app…" at bounding box center [784, 462] width 1074 height 232
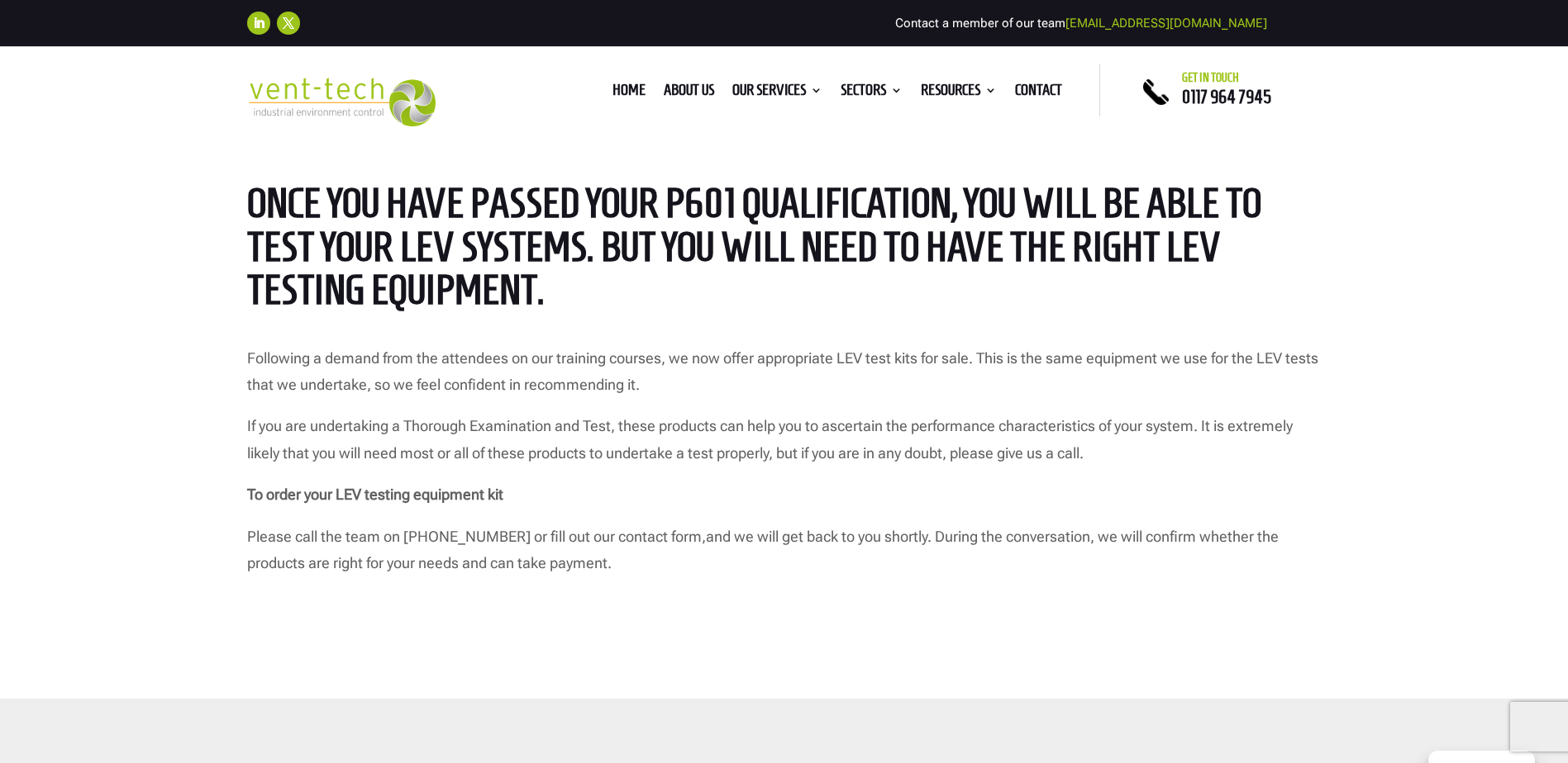
drag, startPoint x: 584, startPoint y: 455, endPoint x: 624, endPoint y: 453, distance: 40.0
click at [624, 453] on p "If you are undertaking a Thorough Examination and Test, these products can help…" at bounding box center [784, 447] width 1074 height 69
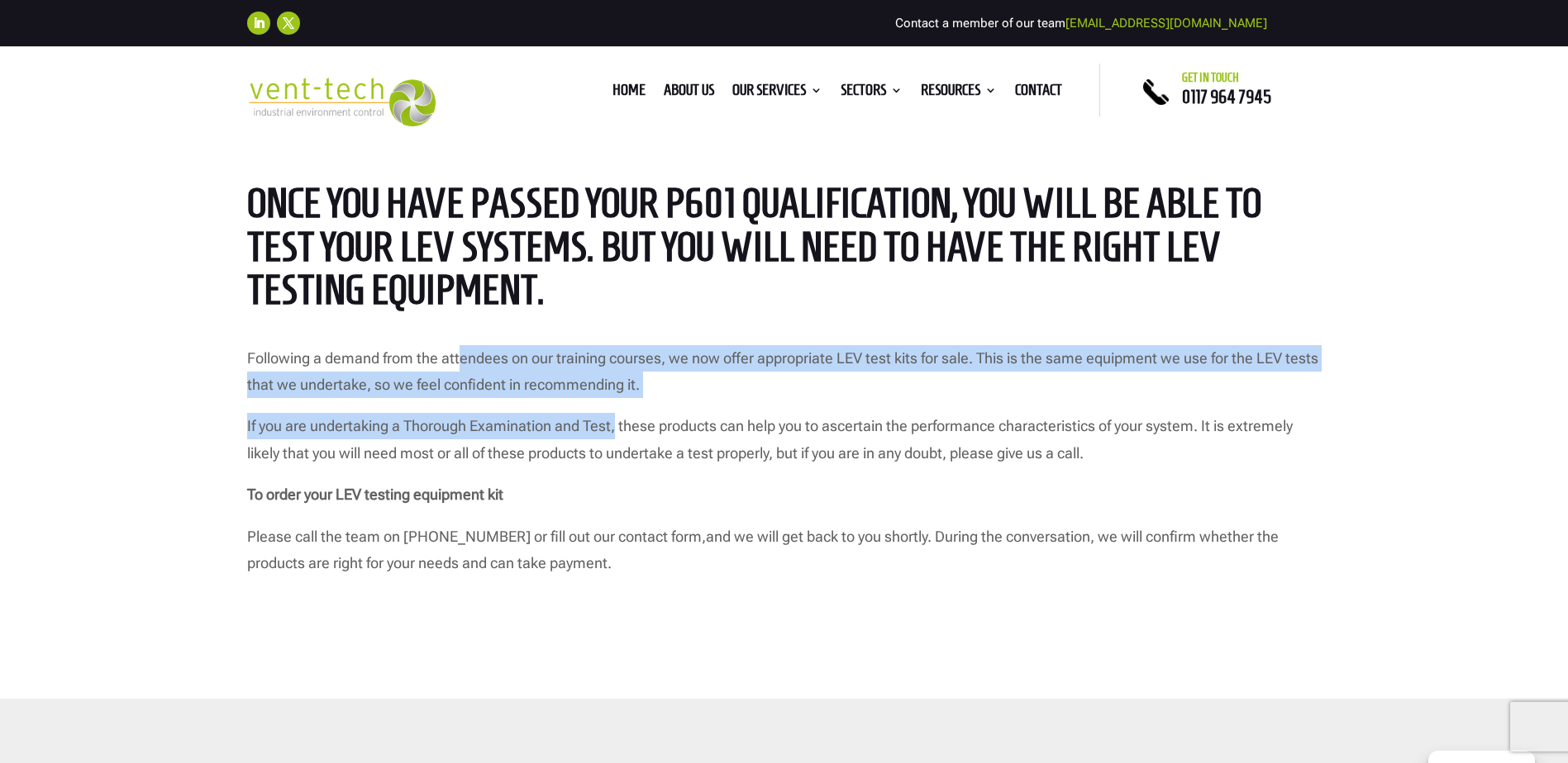
drag, startPoint x: 532, startPoint y: 391, endPoint x: 697, endPoint y: 440, distance: 172.1
click at [697, 440] on div "Following a demand from the attendees on our training courses, we now offer app…" at bounding box center [784, 462] width 1074 height 232
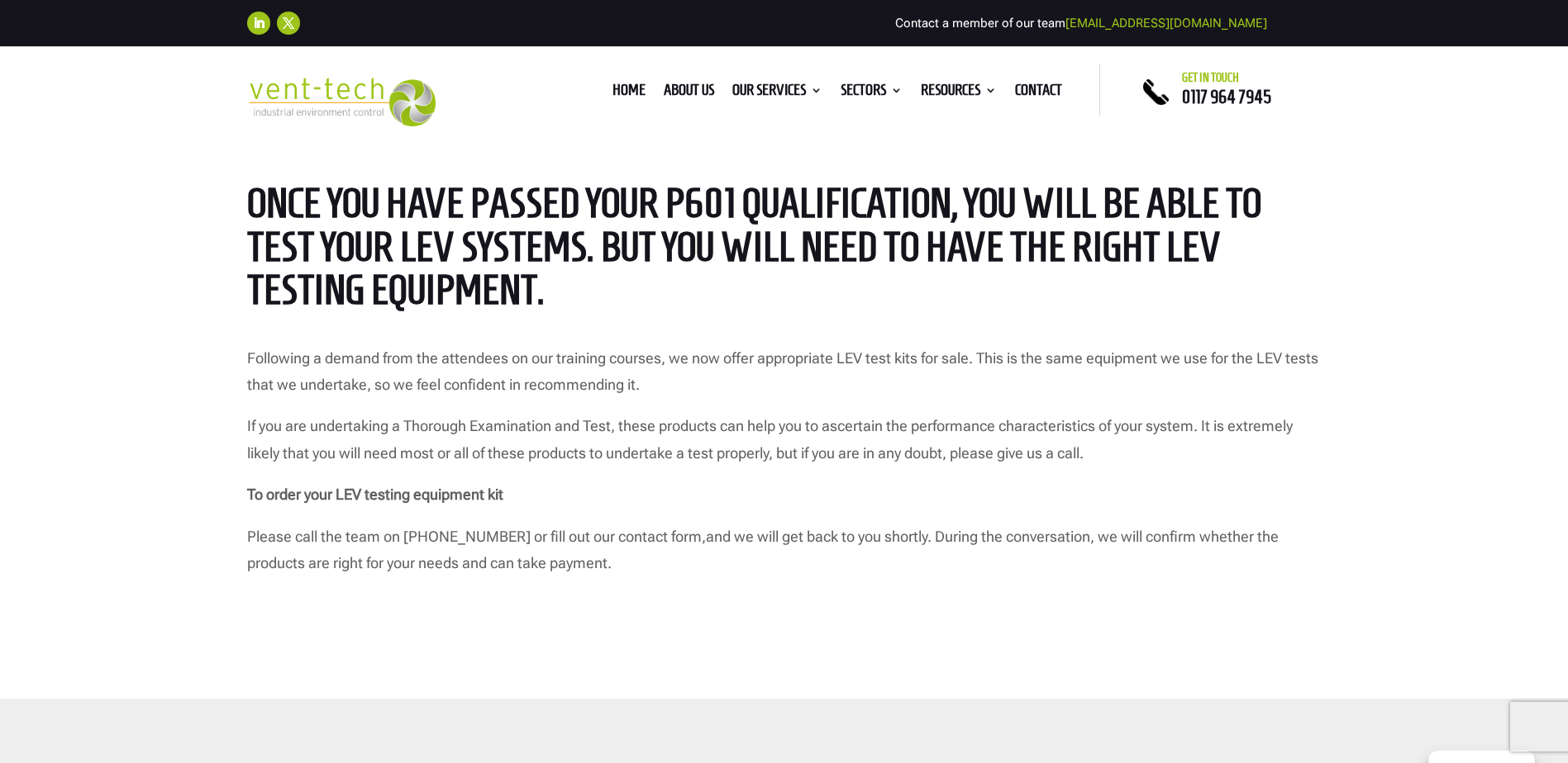
drag, startPoint x: 697, startPoint y: 440, endPoint x: 814, endPoint y: 445, distance: 117.1
click at [814, 445] on p "If you are undertaking a Thorough Examination and Test, these products can help…" at bounding box center [784, 447] width 1074 height 69
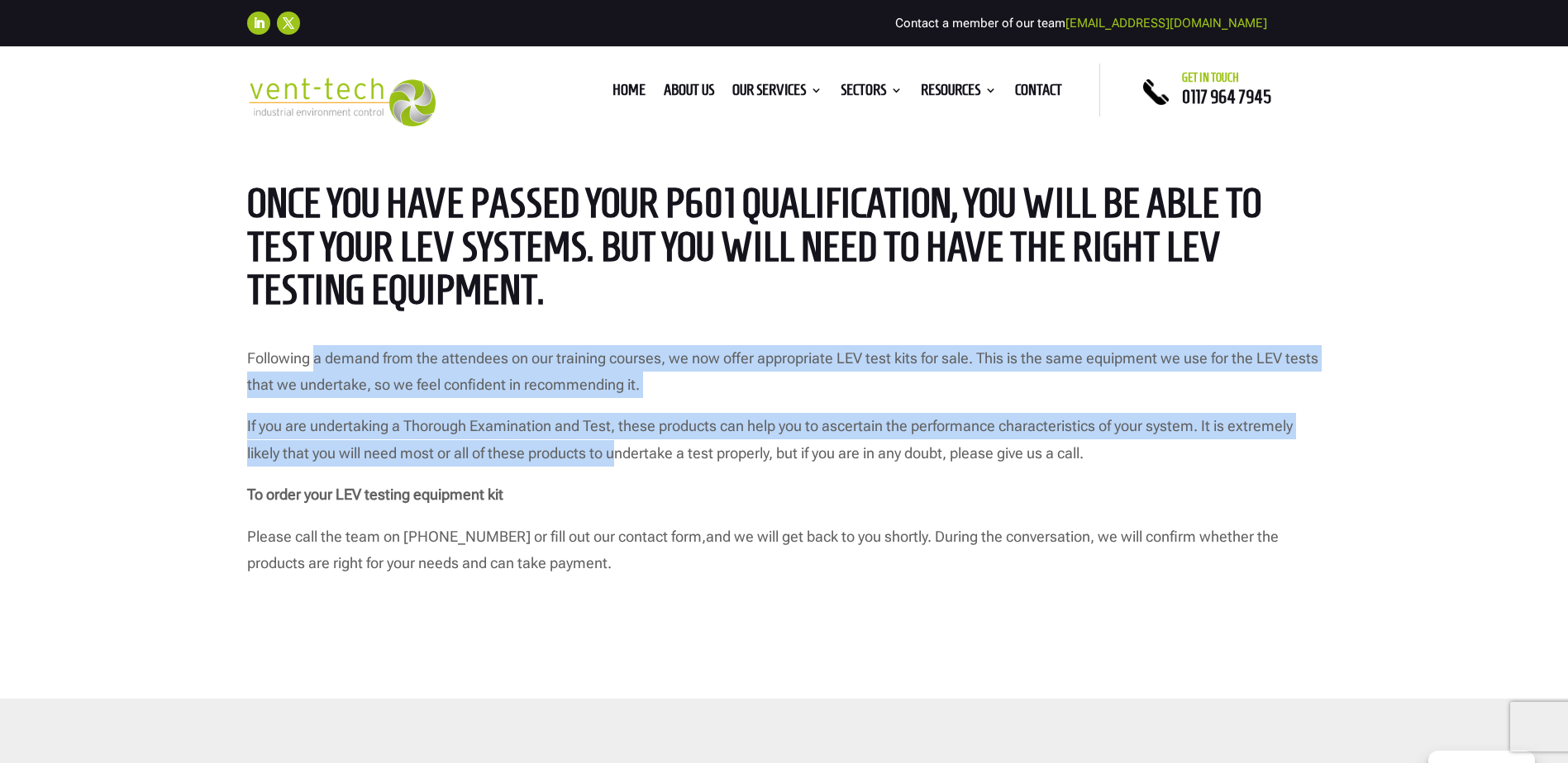
drag, startPoint x: 313, startPoint y: 366, endPoint x: 617, endPoint y: 459, distance: 317.9
click at [617, 459] on div "Following a demand from the attendees on our training courses, we now offer app…" at bounding box center [784, 462] width 1074 height 232
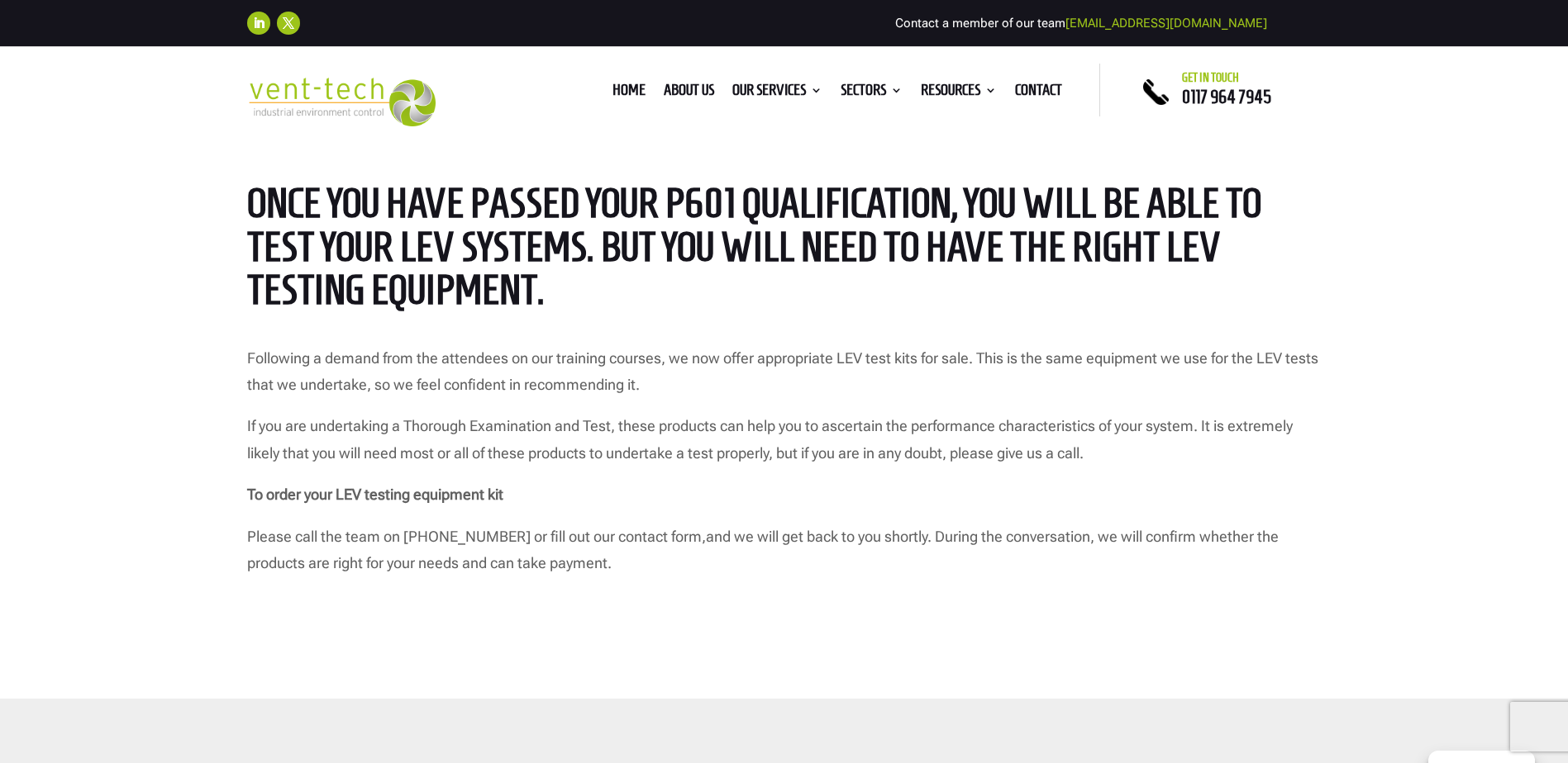
drag, startPoint x: 617, startPoint y: 459, endPoint x: 703, endPoint y: 458, distance: 86.0
click at [703, 458] on p "If you are undertaking a Thorough Examination and Test, these products can help…" at bounding box center [784, 447] width 1074 height 69
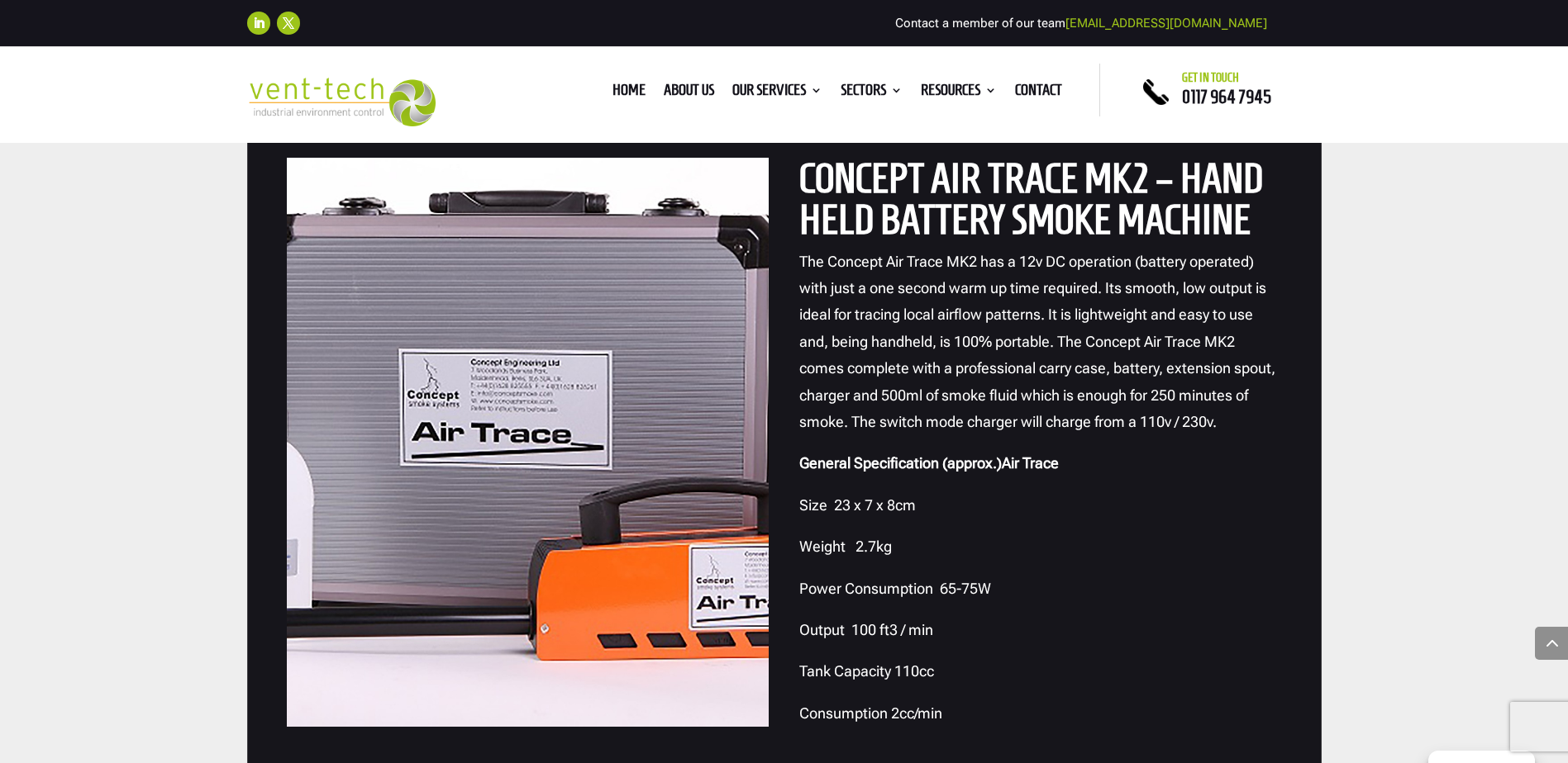
scroll to position [4379, 0]
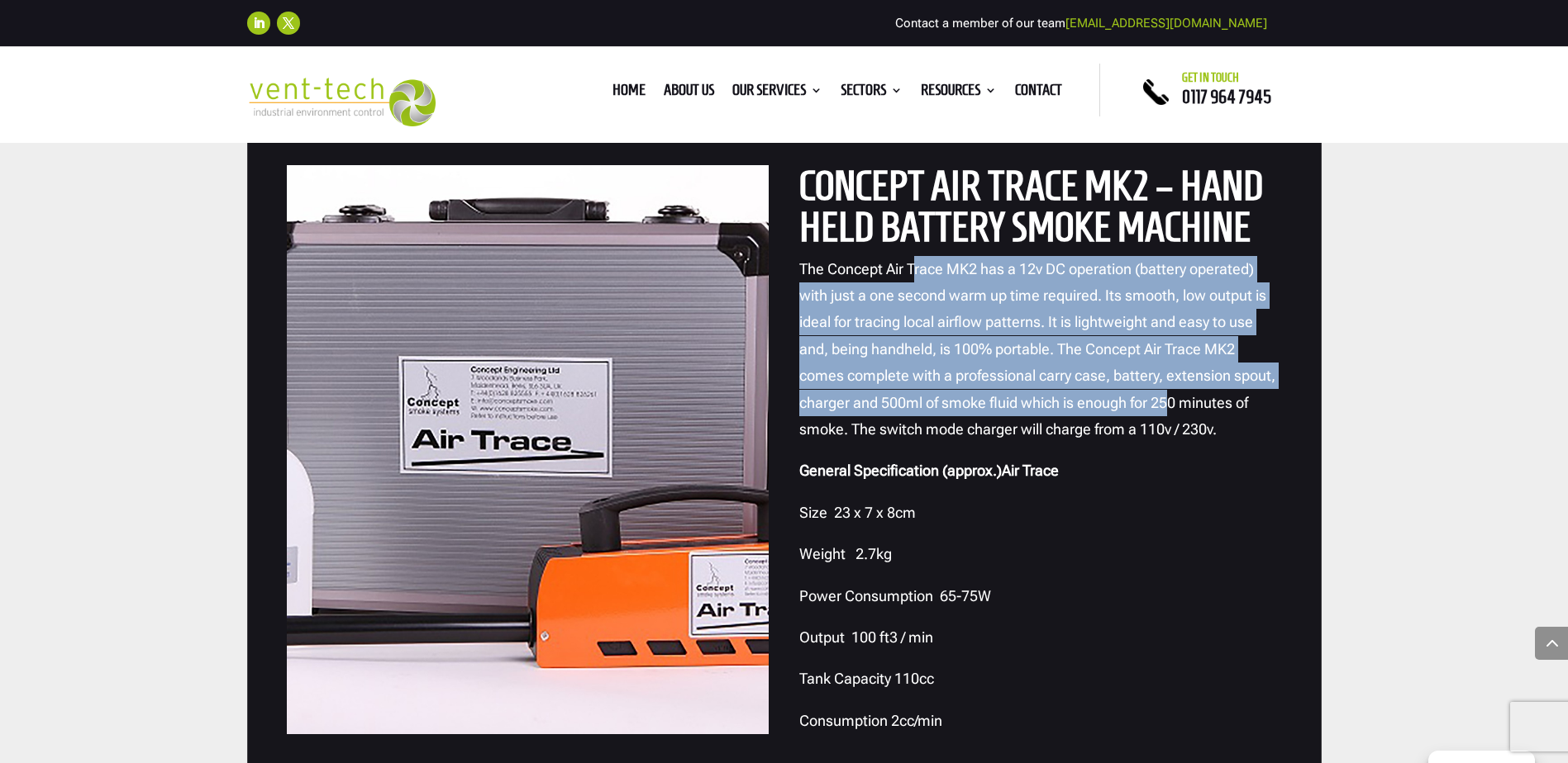
drag, startPoint x: 913, startPoint y: 282, endPoint x: 1178, endPoint y: 411, distance: 294.7
click at [1178, 411] on p "The Concept Air Trace MK2 has a 12v DC operation (battery operated) with just a…" at bounding box center [1041, 357] width 483 height 203
click at [938, 362] on p "The Concept Air Trace MK2 has a 12v DC operation (battery operated) with just a…" at bounding box center [1041, 357] width 483 height 203
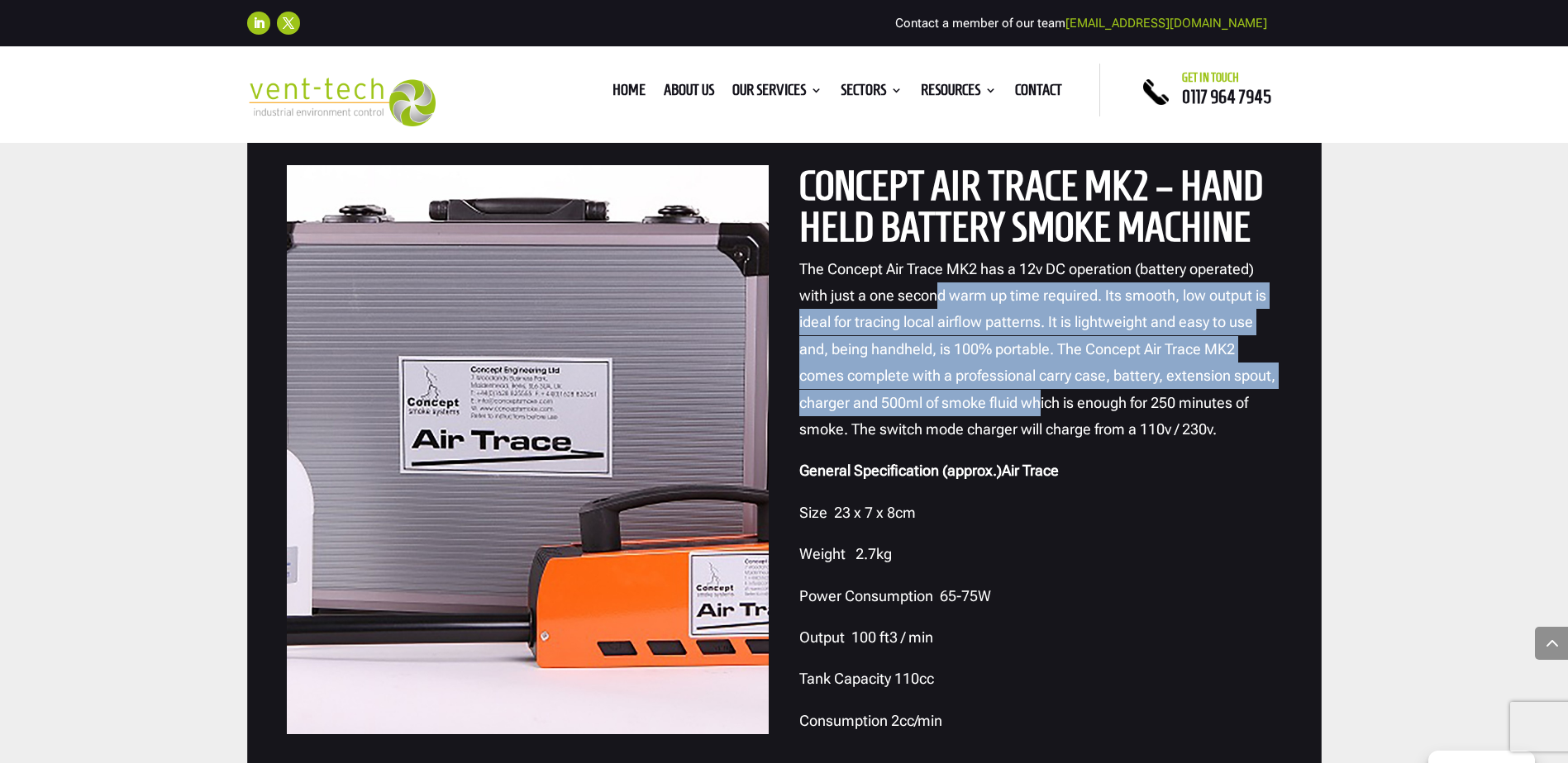
drag, startPoint x: 937, startPoint y: 293, endPoint x: 1069, endPoint y: 412, distance: 177.7
click at [1069, 412] on p "The Concept Air Trace MK2 has a 12v DC operation (battery operated) with just a…" at bounding box center [1041, 357] width 483 height 203
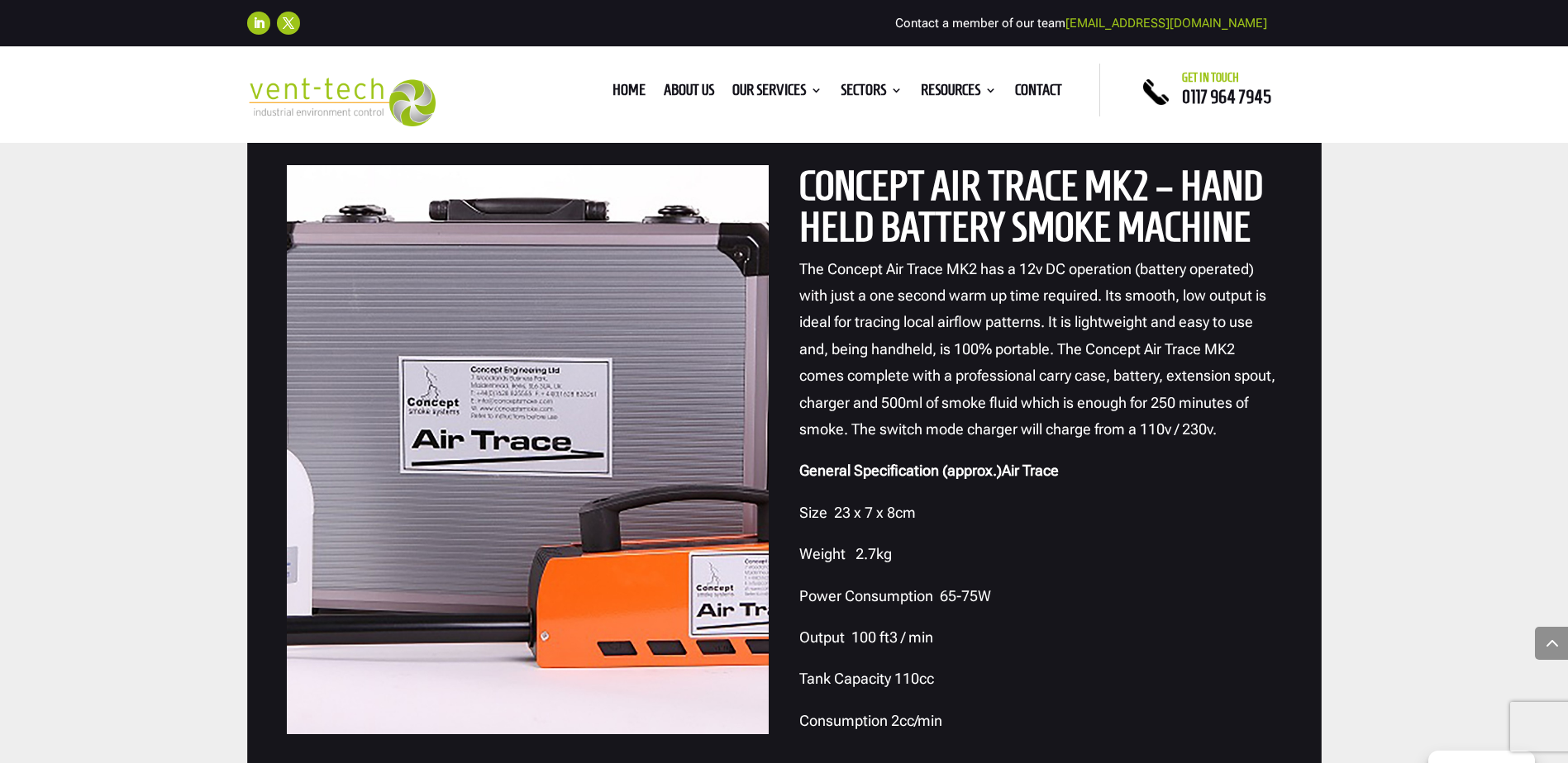
drag, startPoint x: 1069, startPoint y: 412, endPoint x: 921, endPoint y: 432, distance: 149.3
click at [921, 432] on span "The Concept Air Trace MK2 has a 12v DC operation (battery operated) with just a…" at bounding box center [1037, 349] width 476 height 178
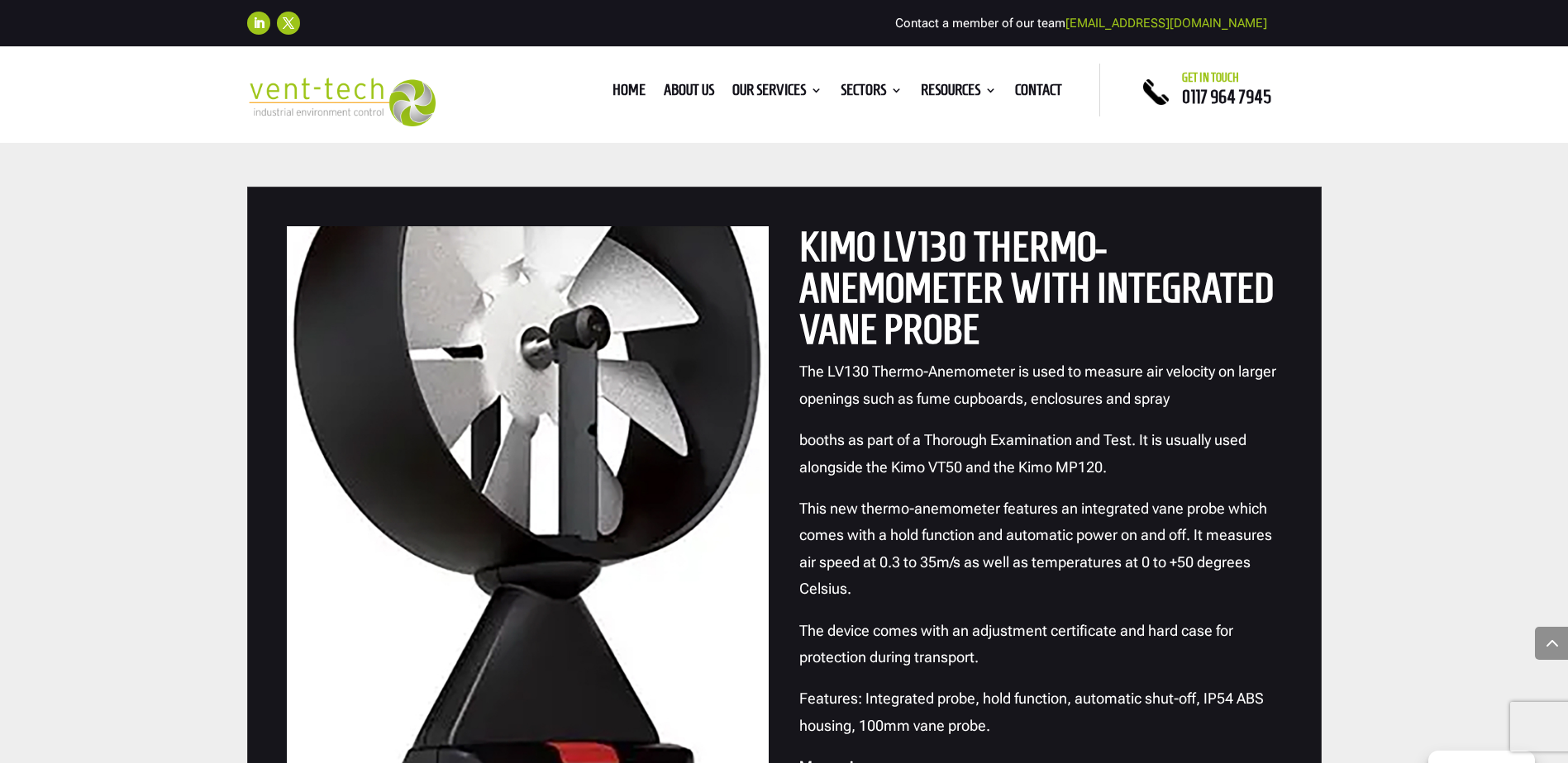
drag, startPoint x: 1340, startPoint y: 581, endPoint x: 1355, endPoint y: 399, distance: 182.6
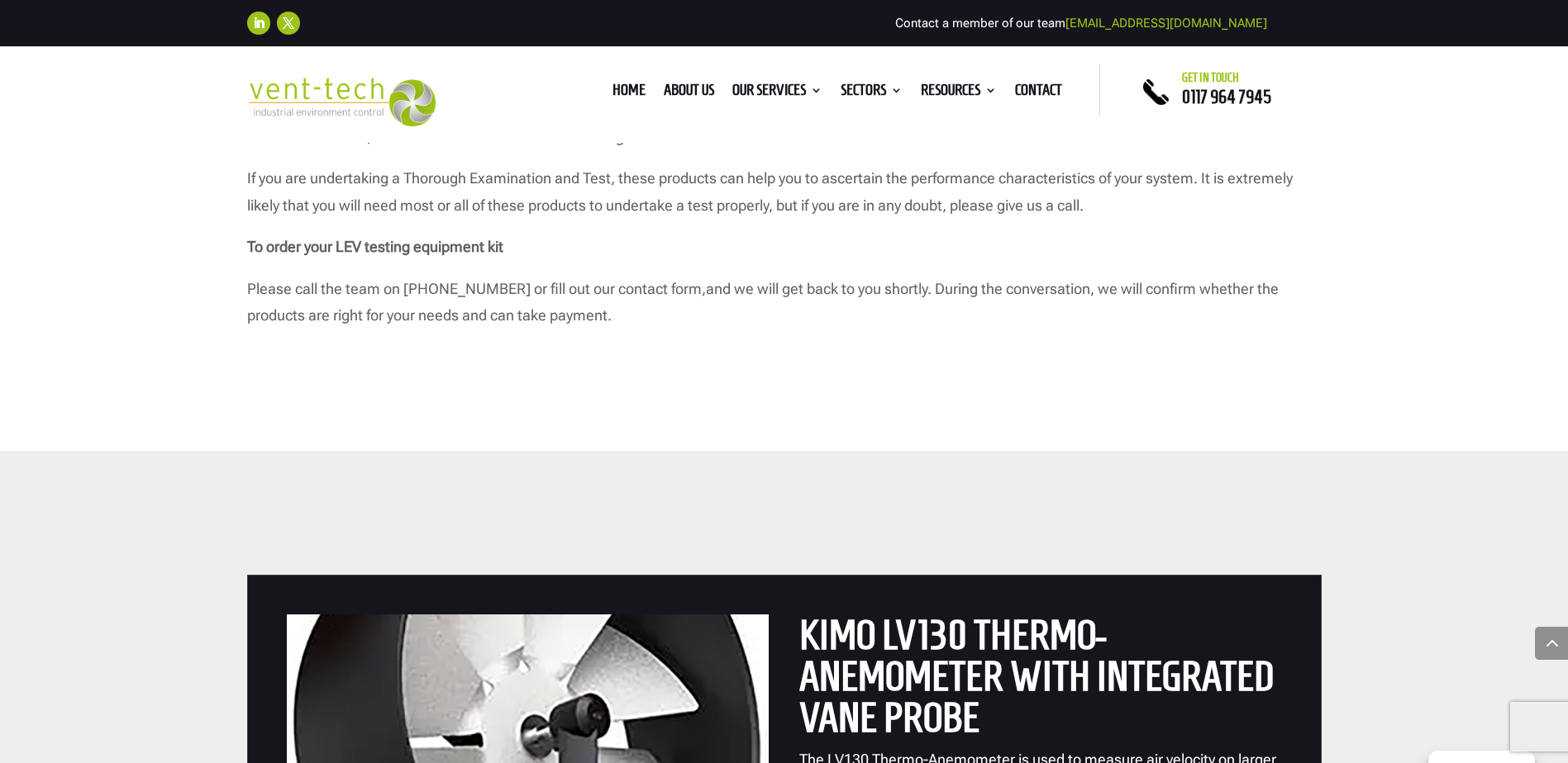
scroll to position [163, 0]
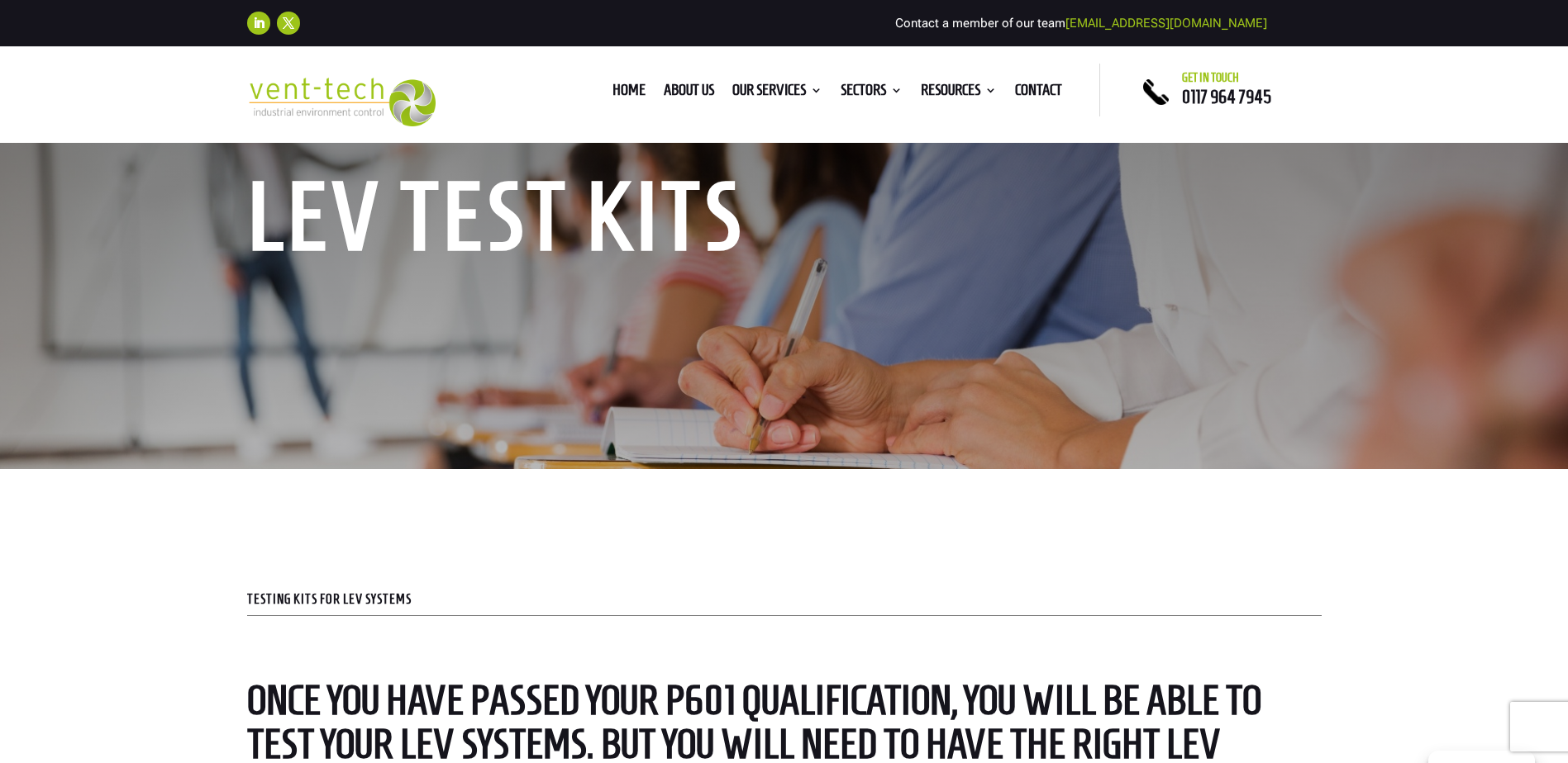
drag, startPoint x: 1352, startPoint y: 502, endPoint x: 1274, endPoint y: 382, distance: 143.1
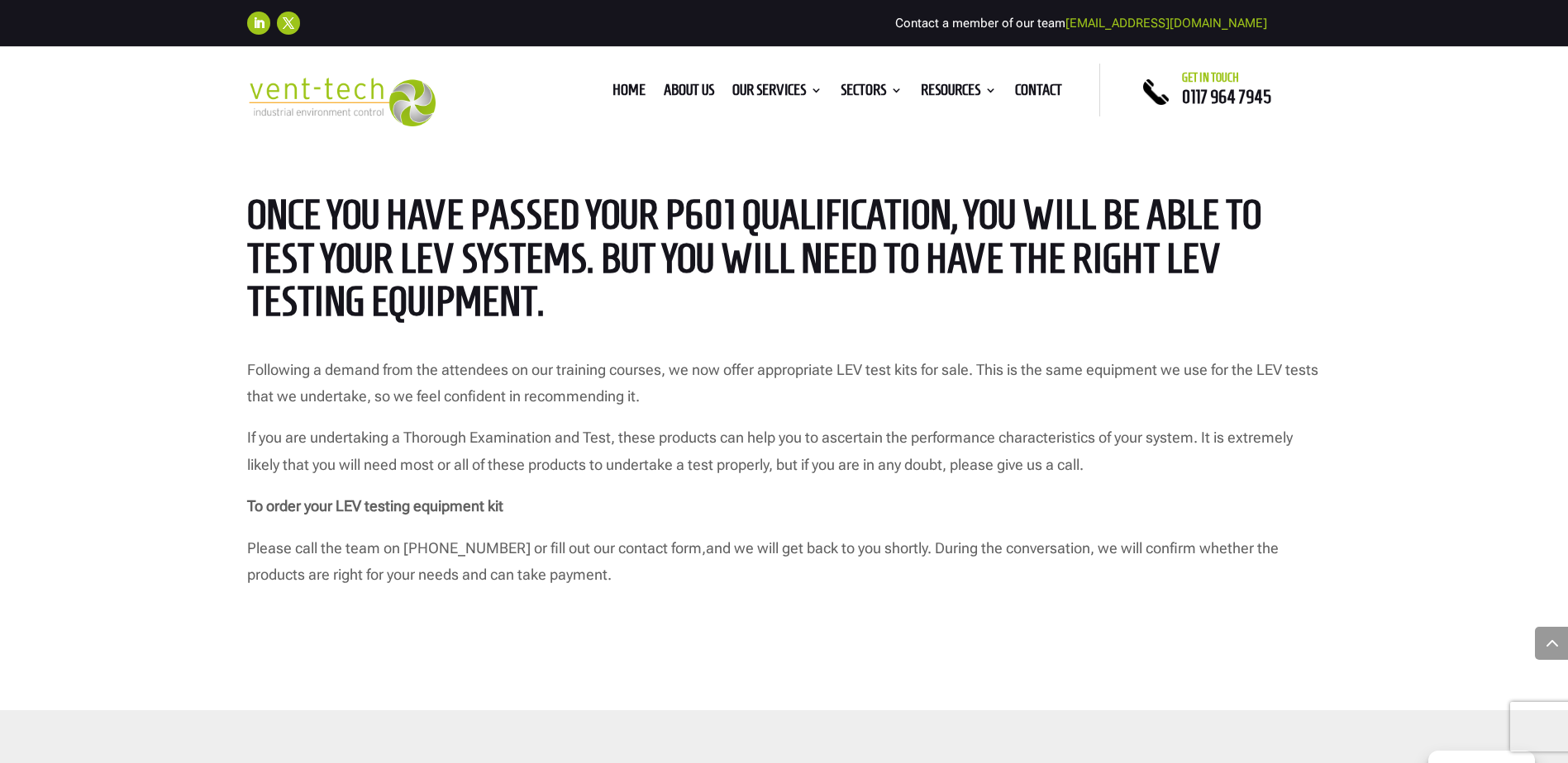
scroll to position [909, 0]
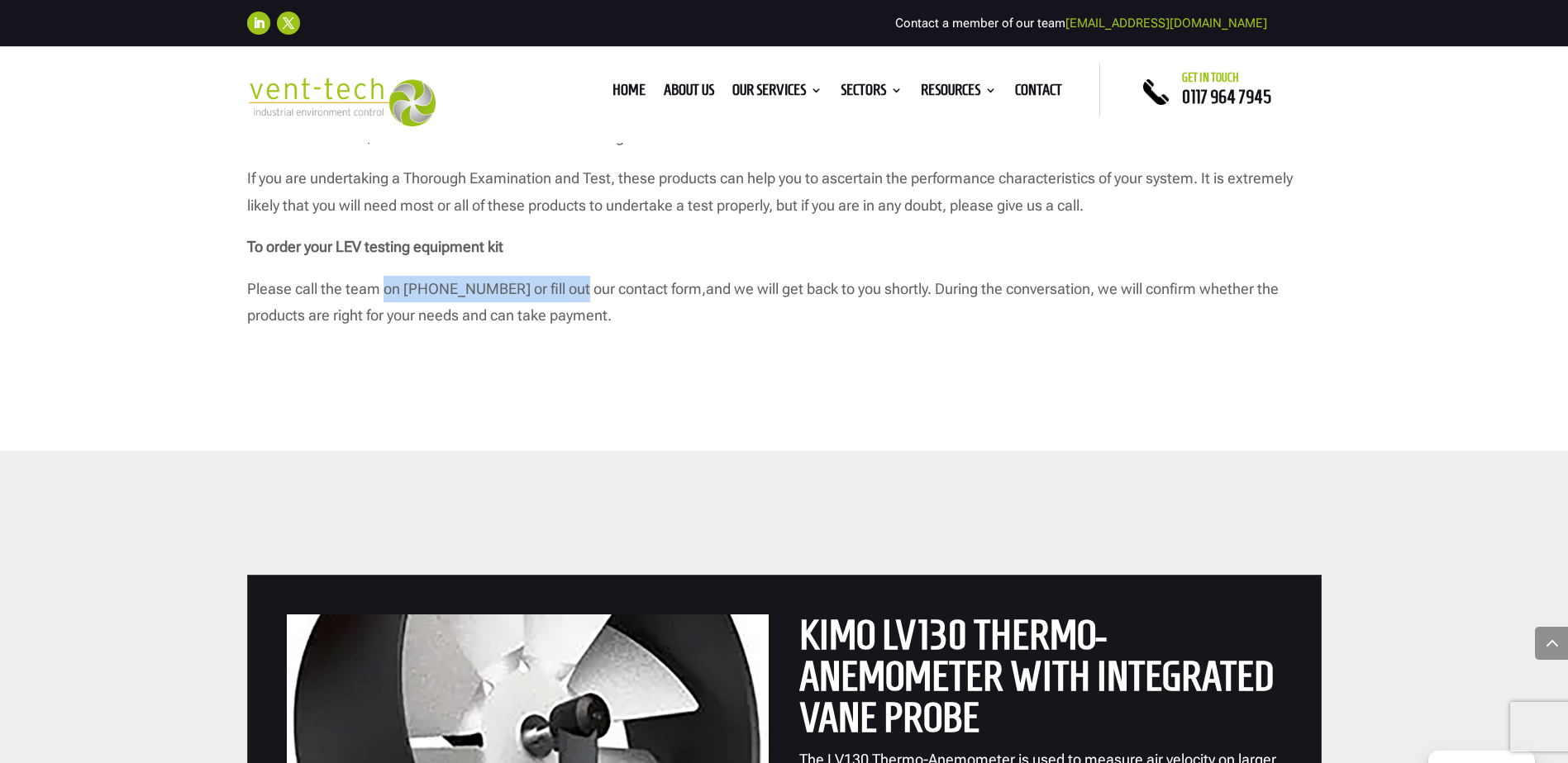
drag, startPoint x: 385, startPoint y: 283, endPoint x: 667, endPoint y: 305, distance: 282.9
click at [667, 305] on p "Please call the team on 0117 964 7945 or fill out our contact form , and we wil…" at bounding box center [784, 303] width 1074 height 54
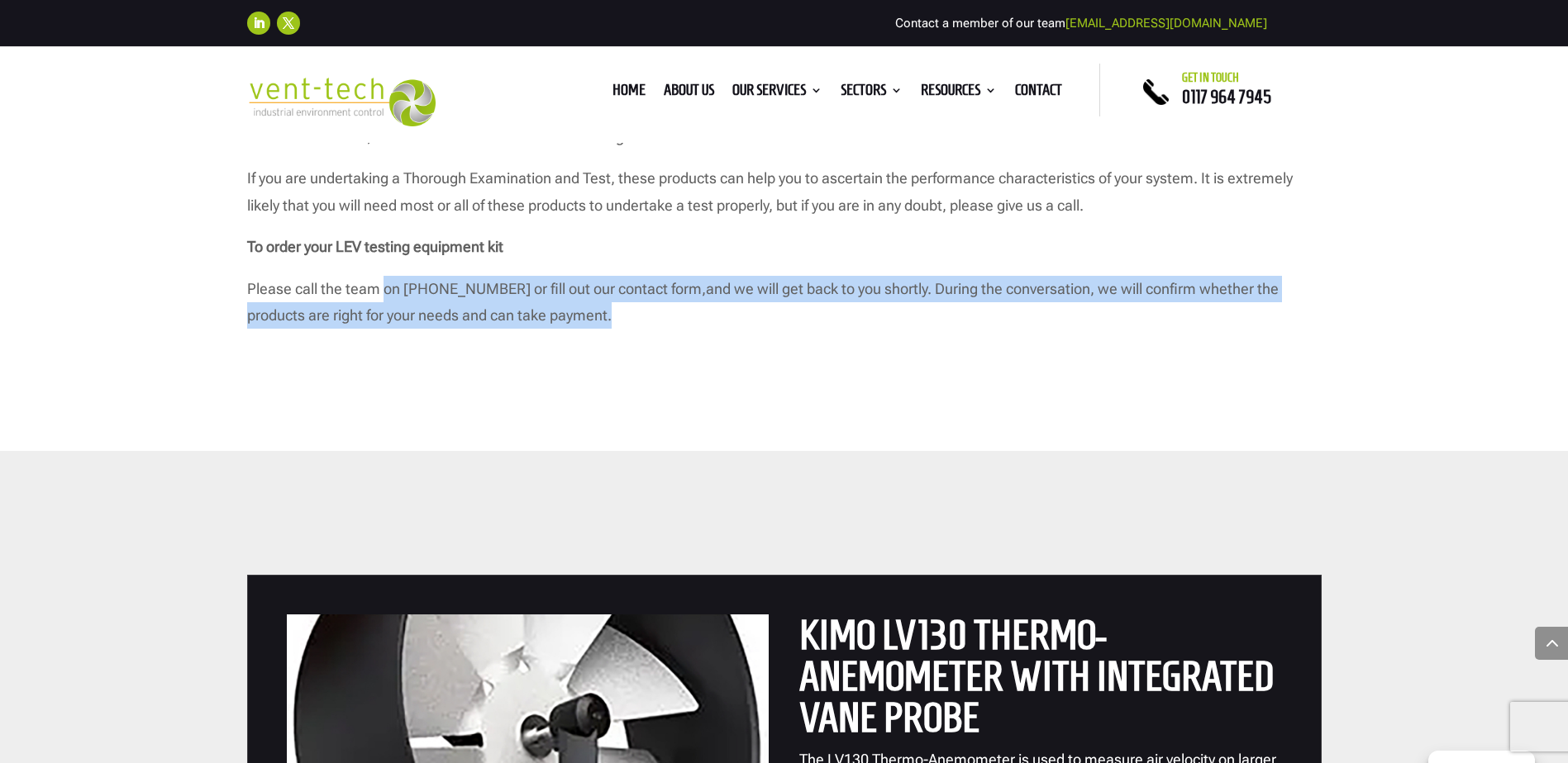
drag, startPoint x: 667, startPoint y: 305, endPoint x: 676, endPoint y: 305, distance: 9.0
click at [676, 305] on p "Please call the team on 0117 964 7945 or fill out our contact form , and we wil…" at bounding box center [784, 303] width 1074 height 54
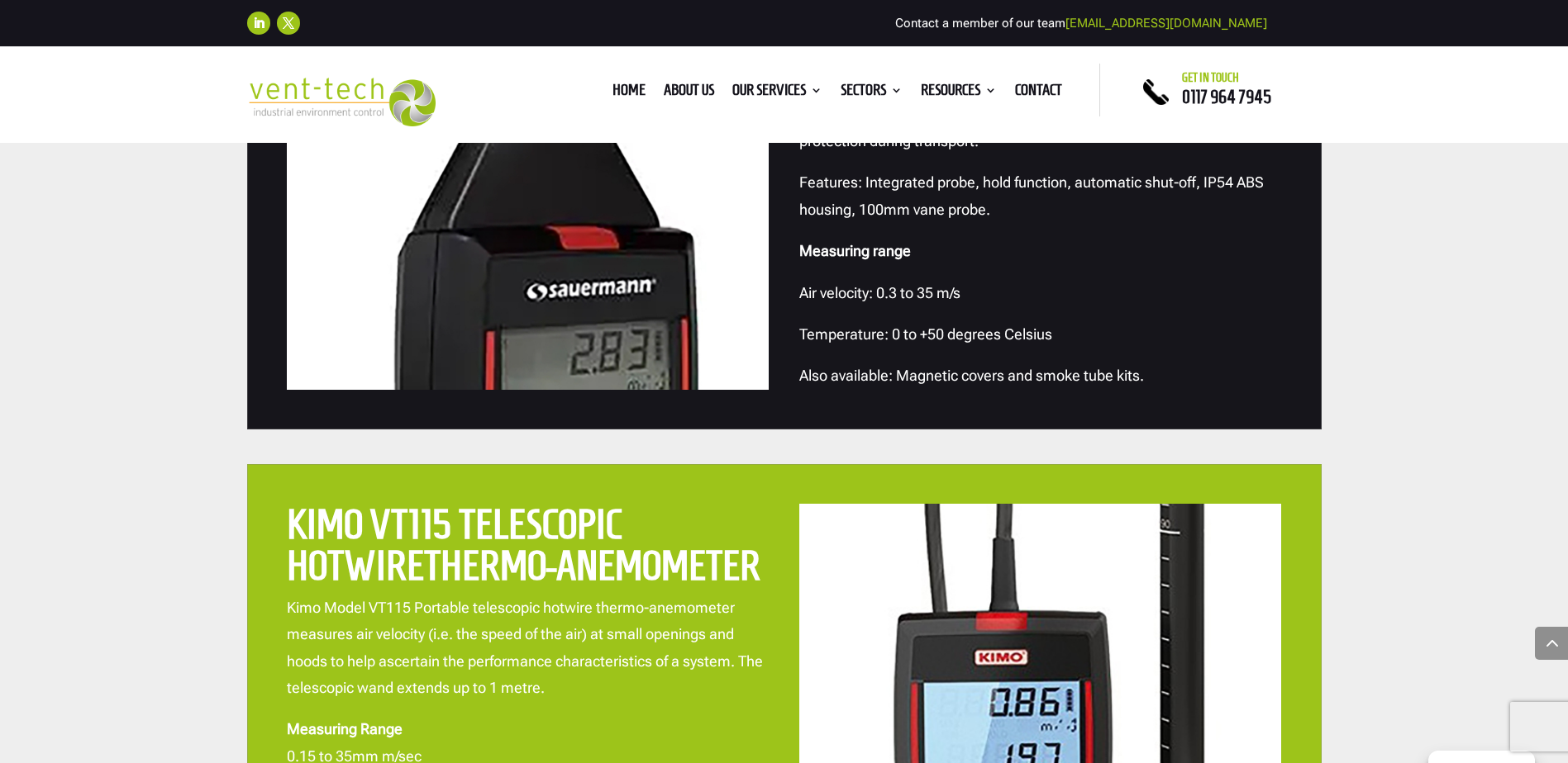
drag, startPoint x: 116, startPoint y: 398, endPoint x: 130, endPoint y: 634, distance: 236.4
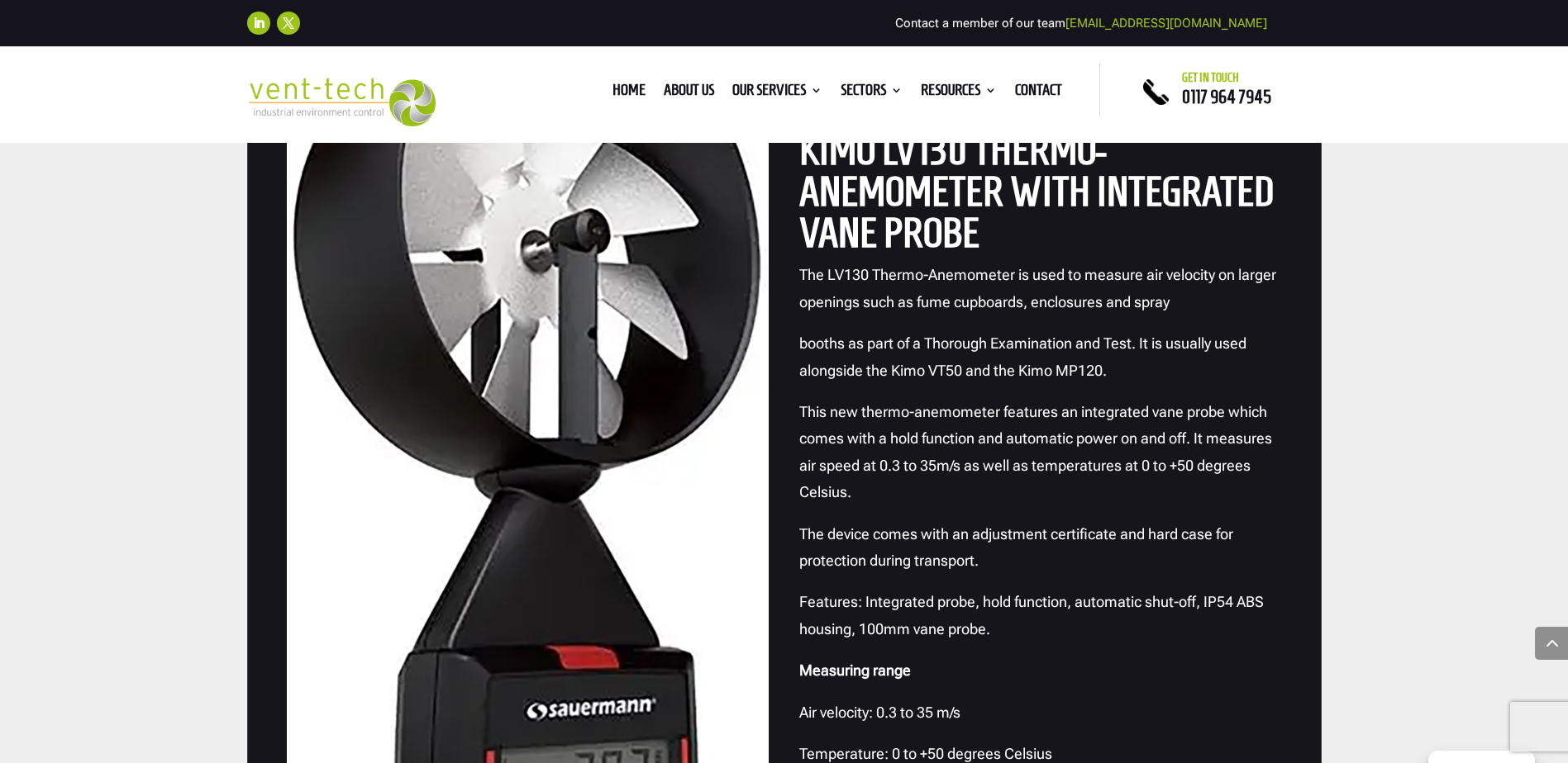
scroll to position [0, 0]
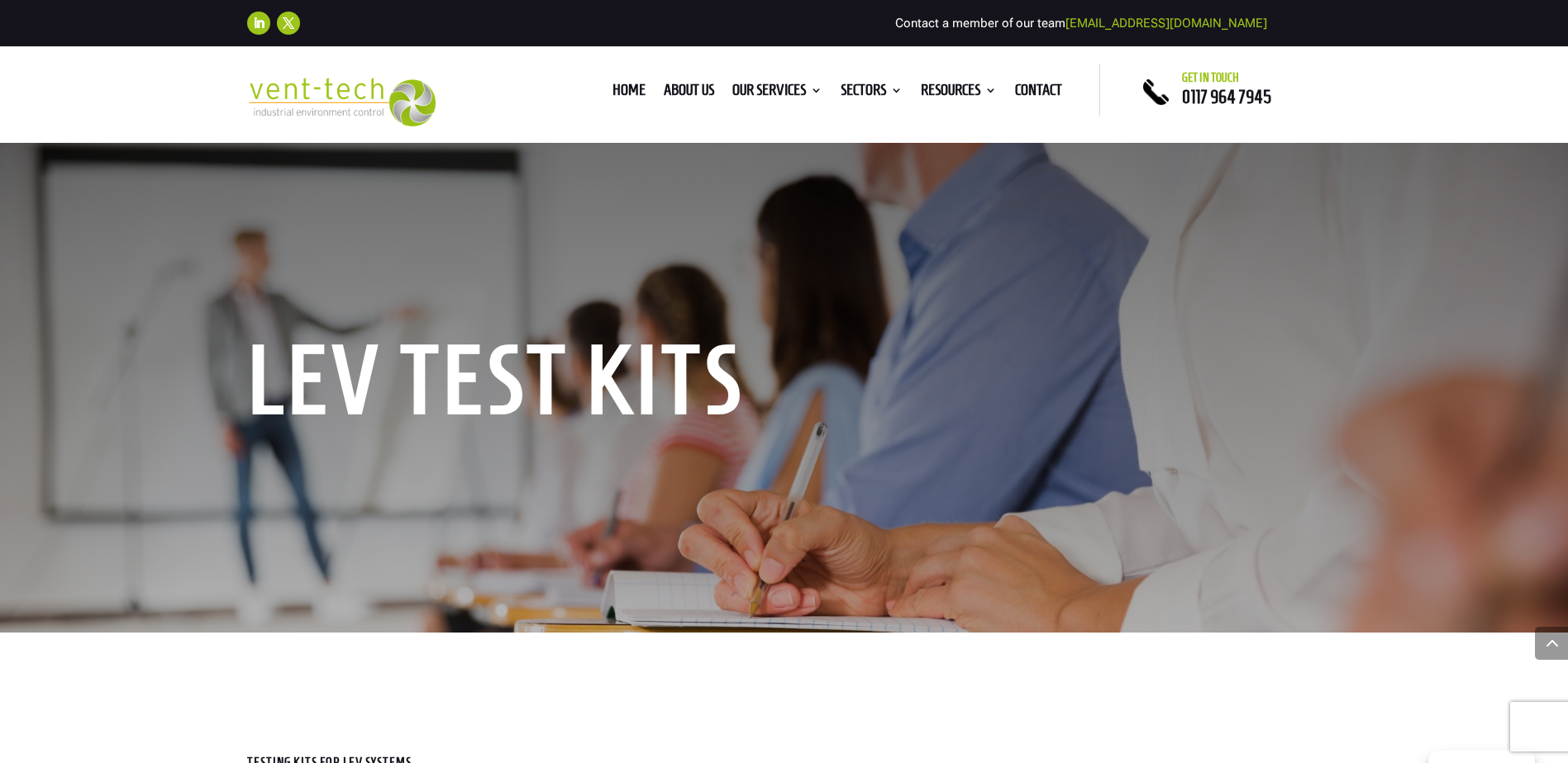
drag, startPoint x: 137, startPoint y: 536, endPoint x: 157, endPoint y: 203, distance: 333.6
